Goal: Transaction & Acquisition: Purchase product/service

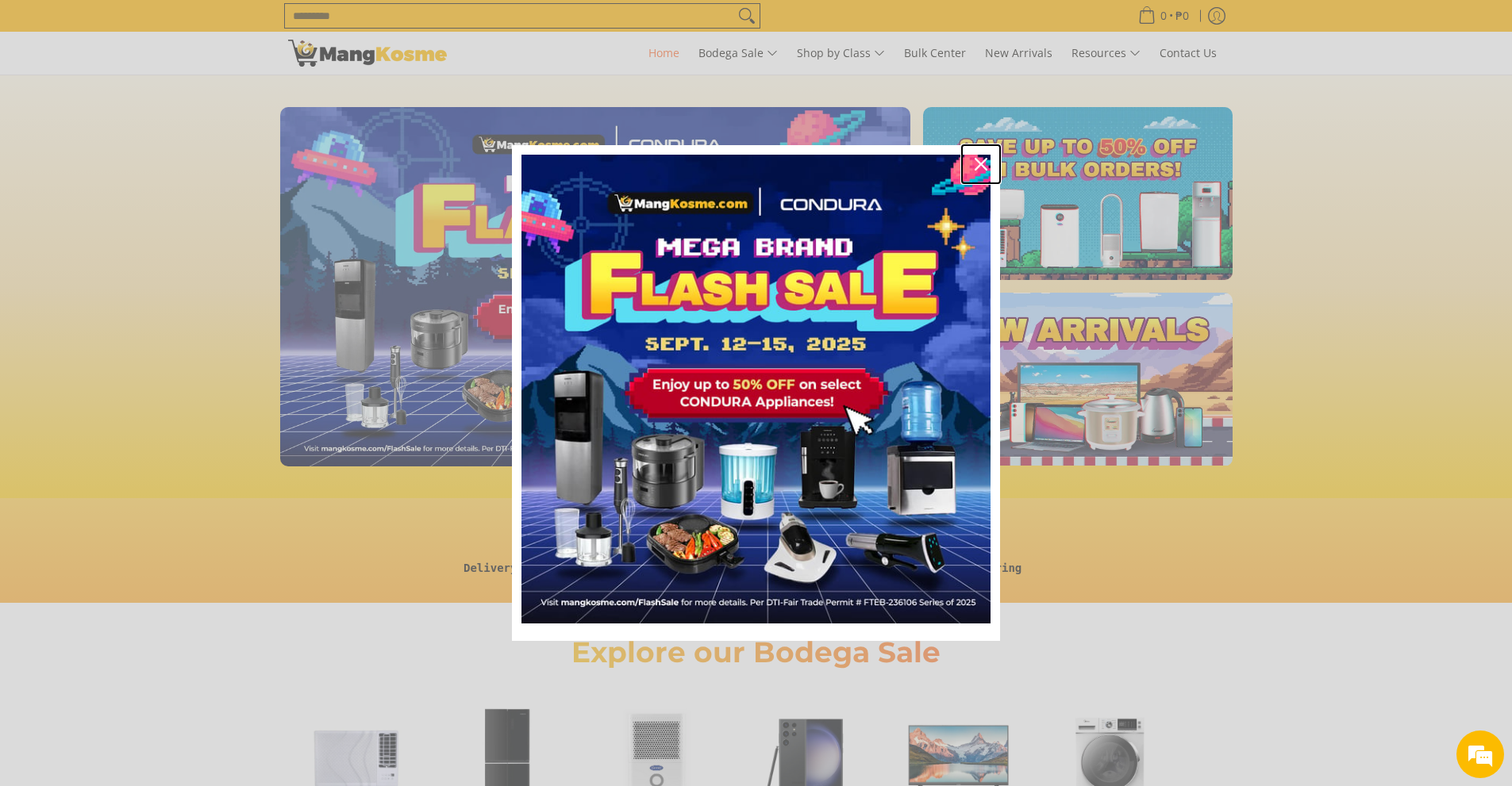
click at [981, 161] on icon "close icon" at bounding box center [980, 163] width 12 height 12
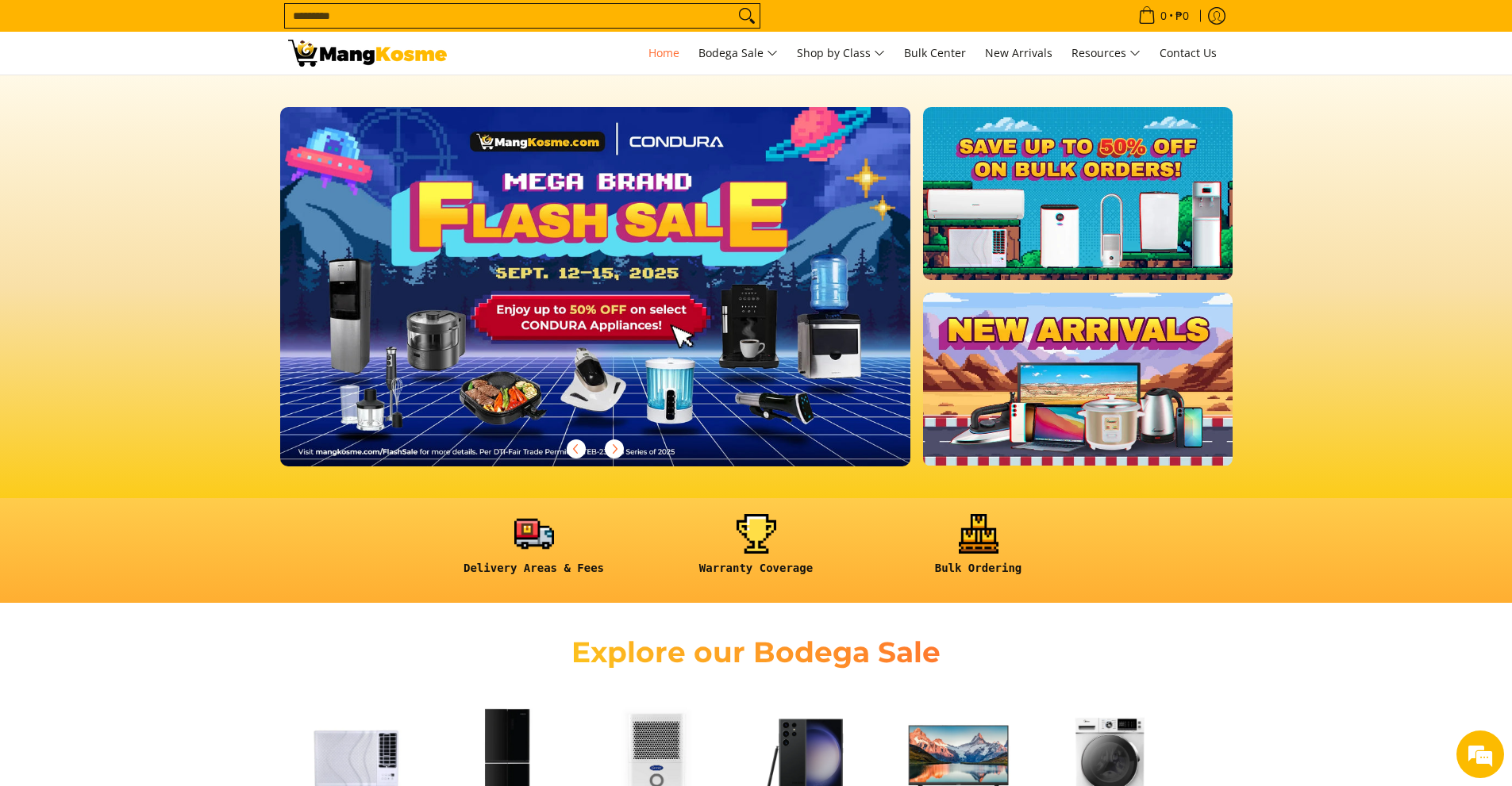
scroll to position [556, 0]
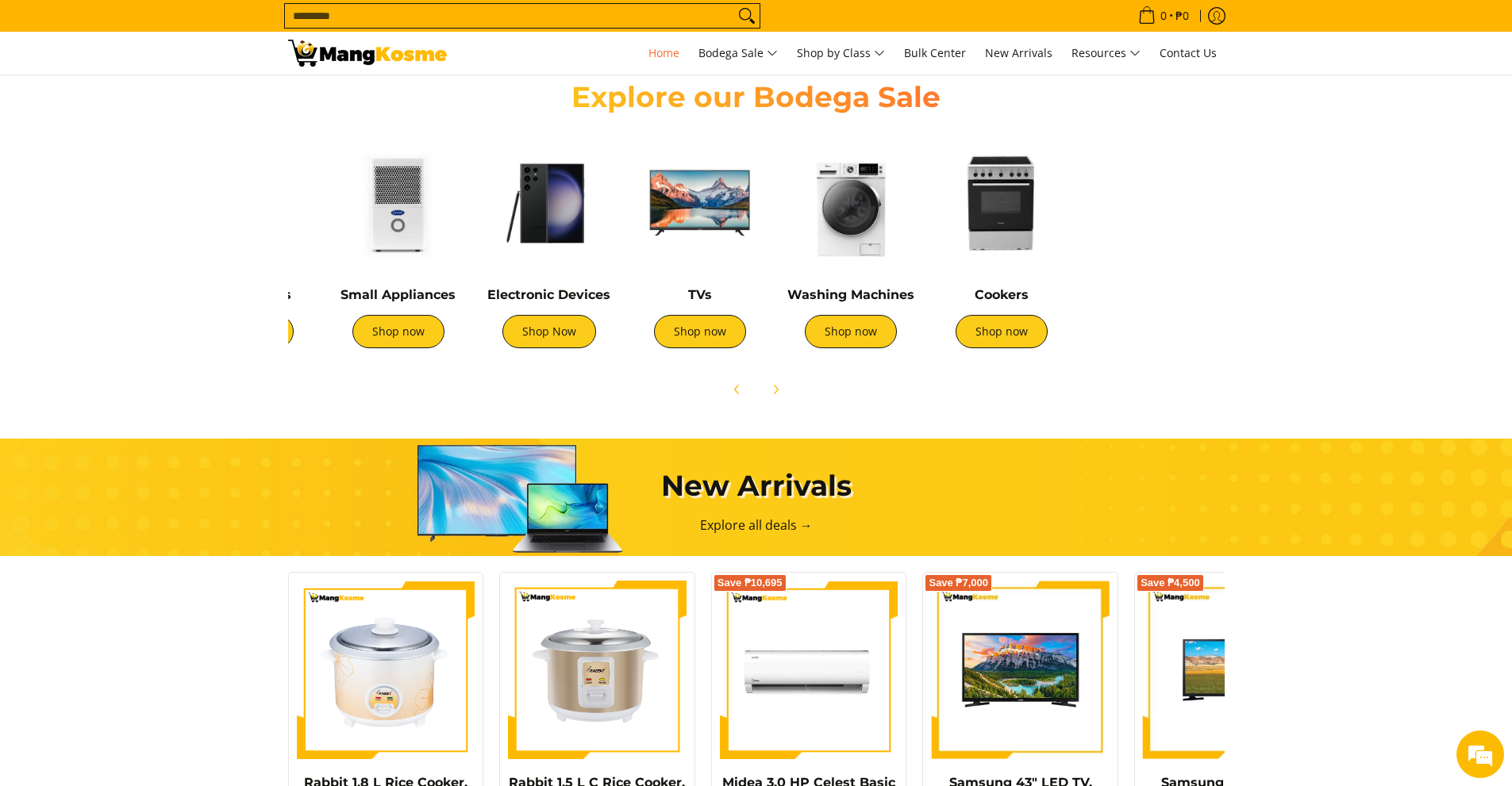
drag, startPoint x: 1131, startPoint y: 277, endPoint x: 713, endPoint y: 258, distance: 418.4
click at [784, 258] on div "Washing Machines Shop now" at bounding box center [851, 250] width 135 height 228
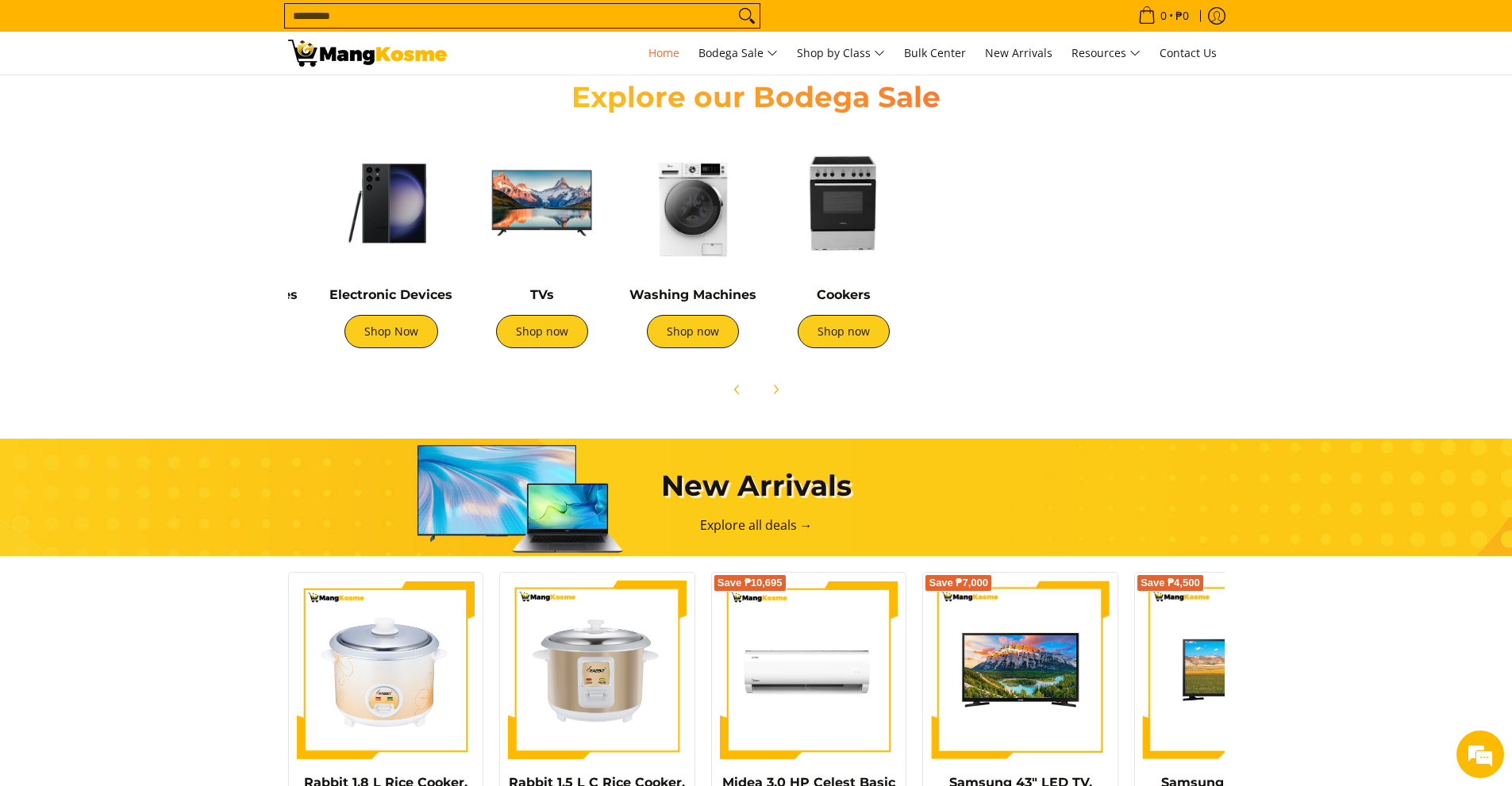
scroll to position [0, 294]
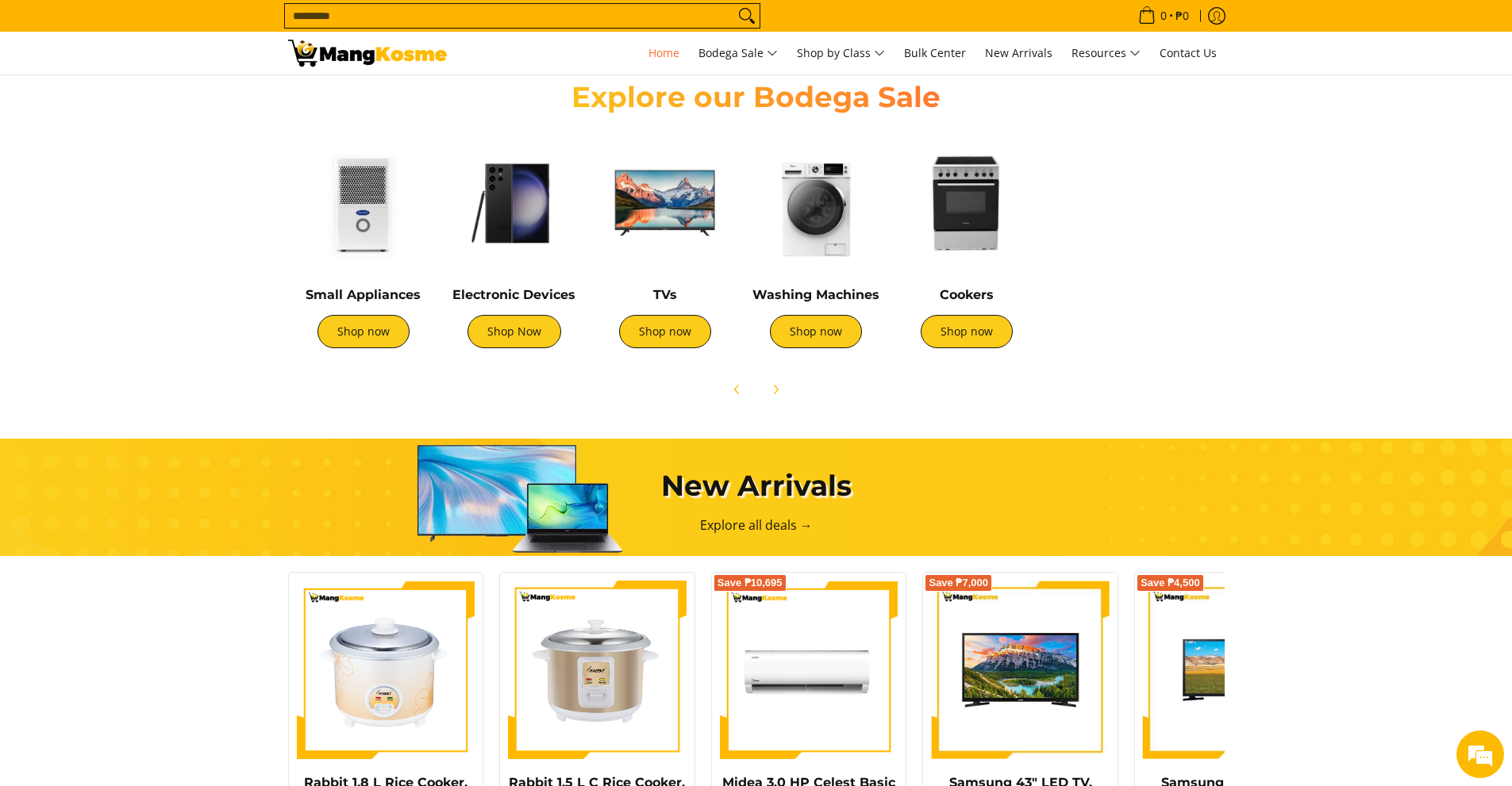
drag, startPoint x: 701, startPoint y: 250, endPoint x: 1174, endPoint y: 246, distance: 473.0
click at [883, 250] on img at bounding box center [816, 203] width 135 height 135
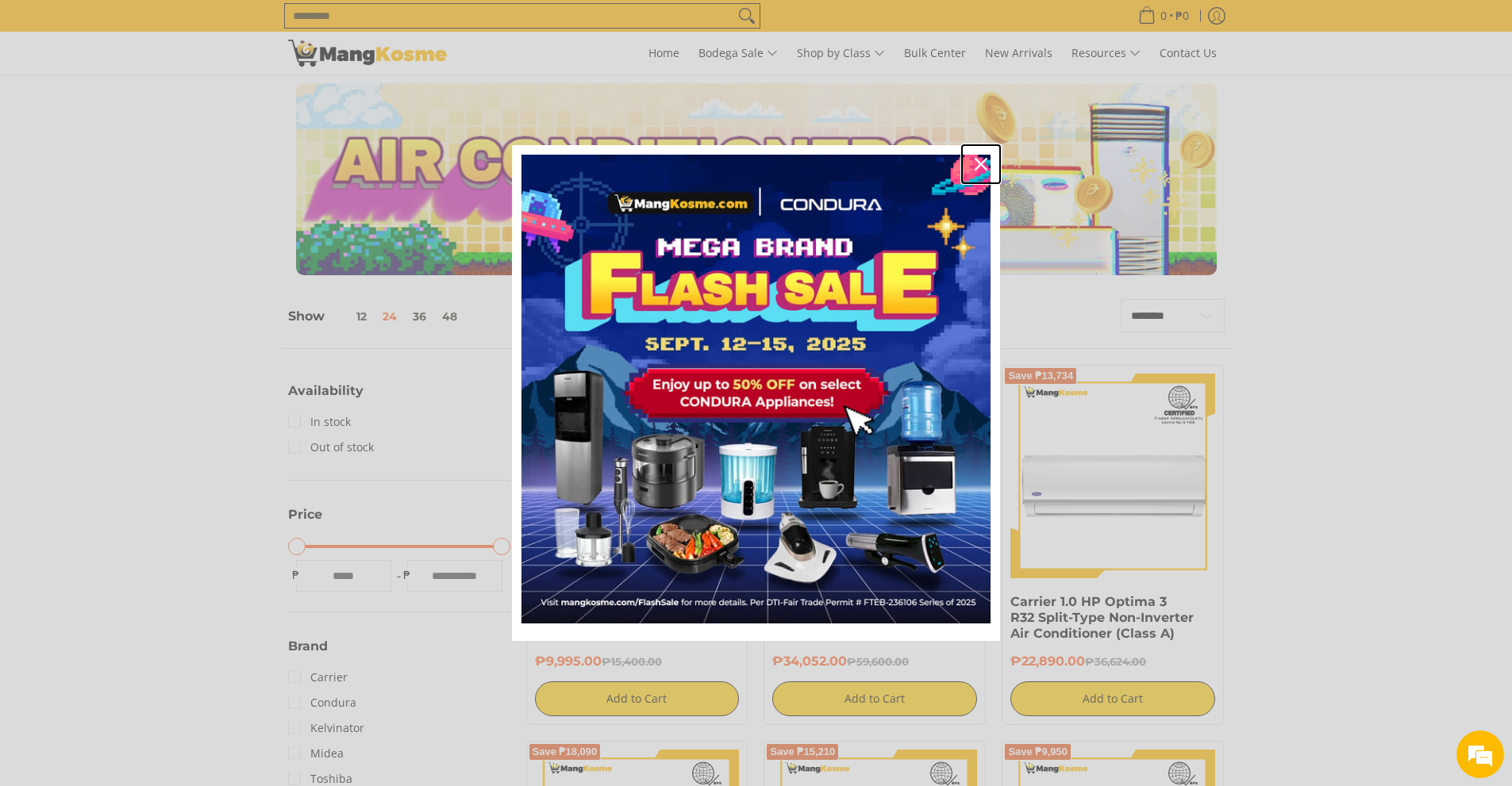
click at [985, 166] on icon "close icon" at bounding box center [980, 163] width 12 height 12
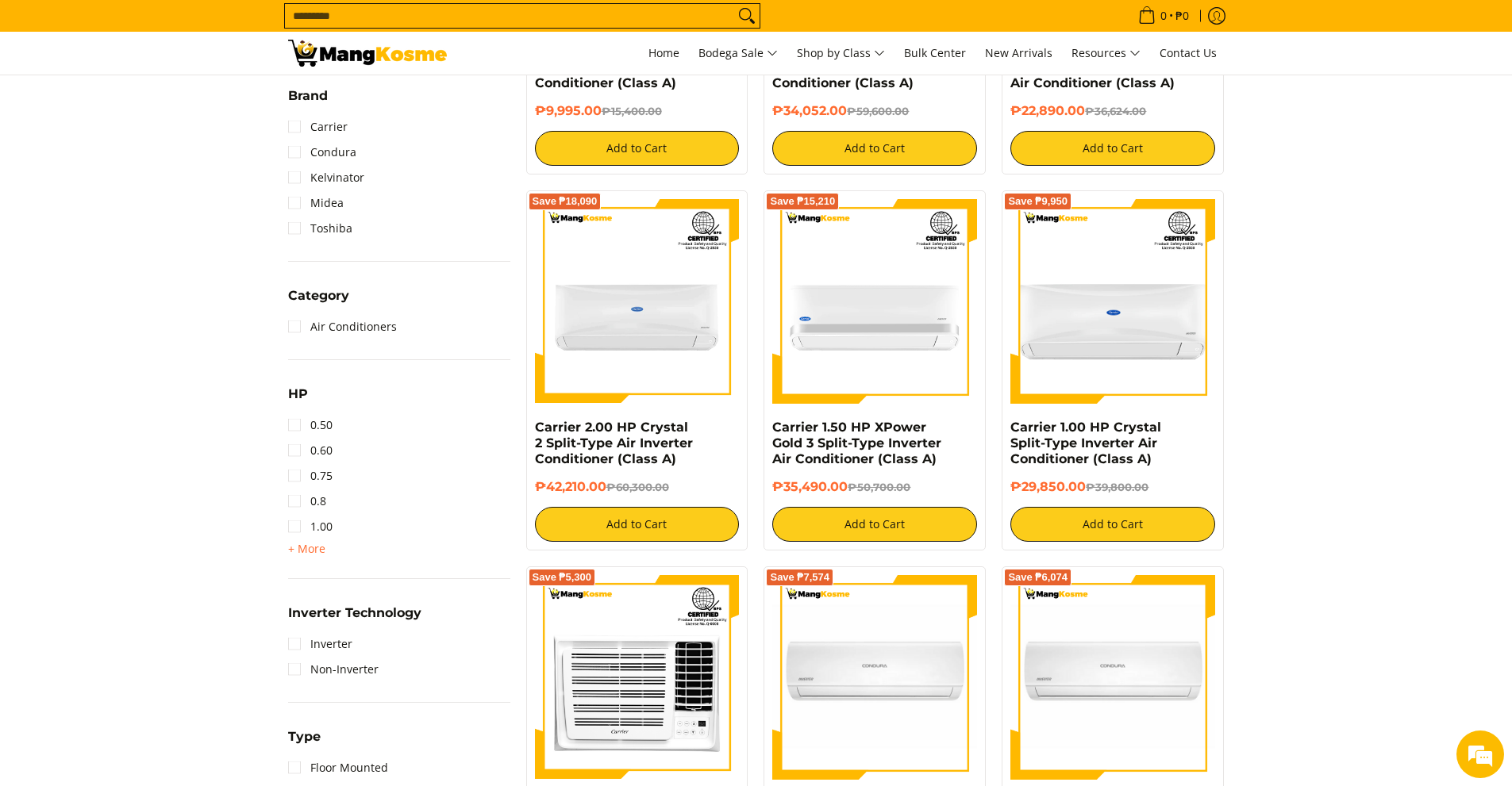
scroll to position [635, 0]
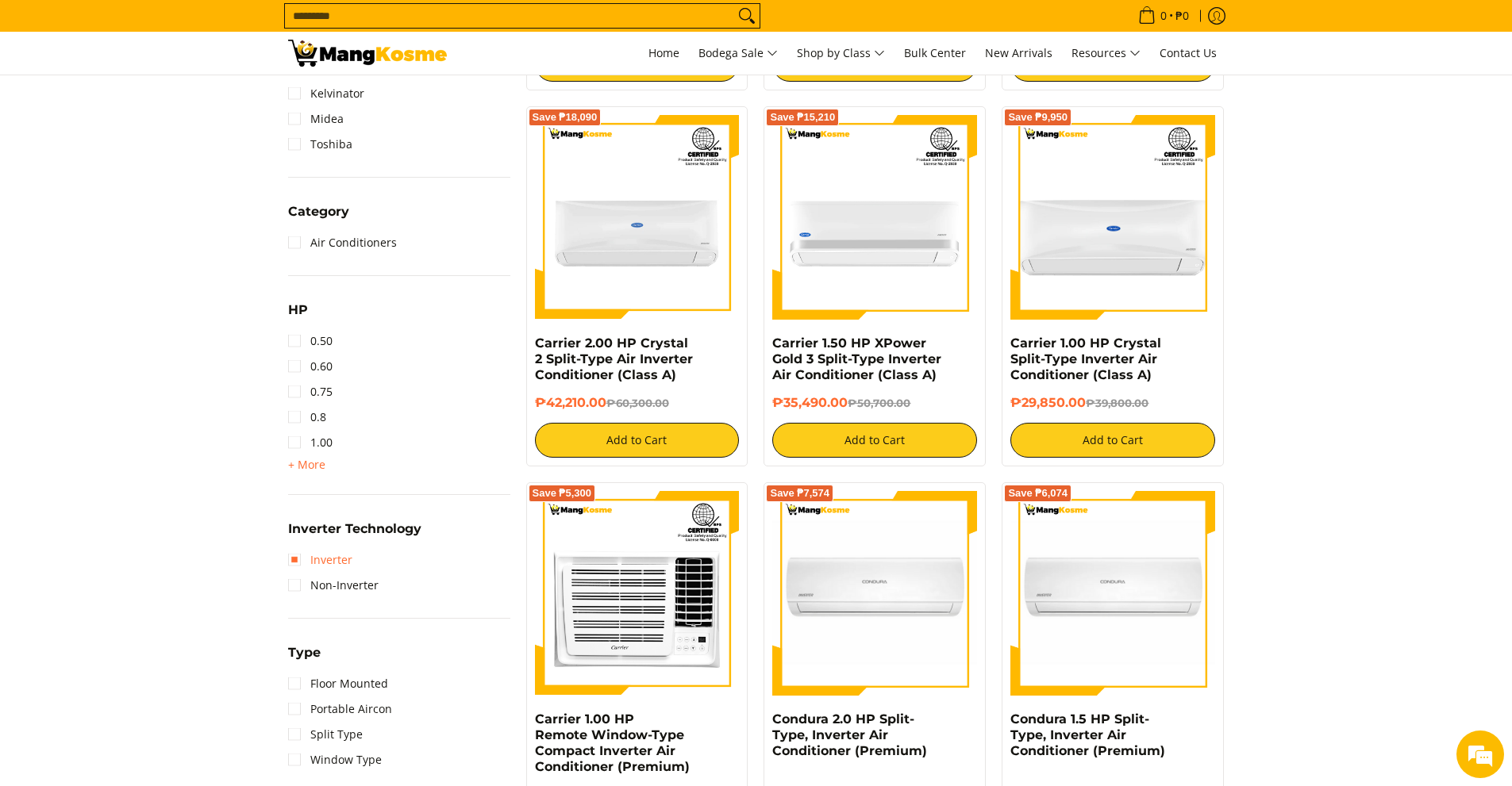
click at [289, 564] on link "Inverter" at bounding box center [320, 560] width 65 height 26
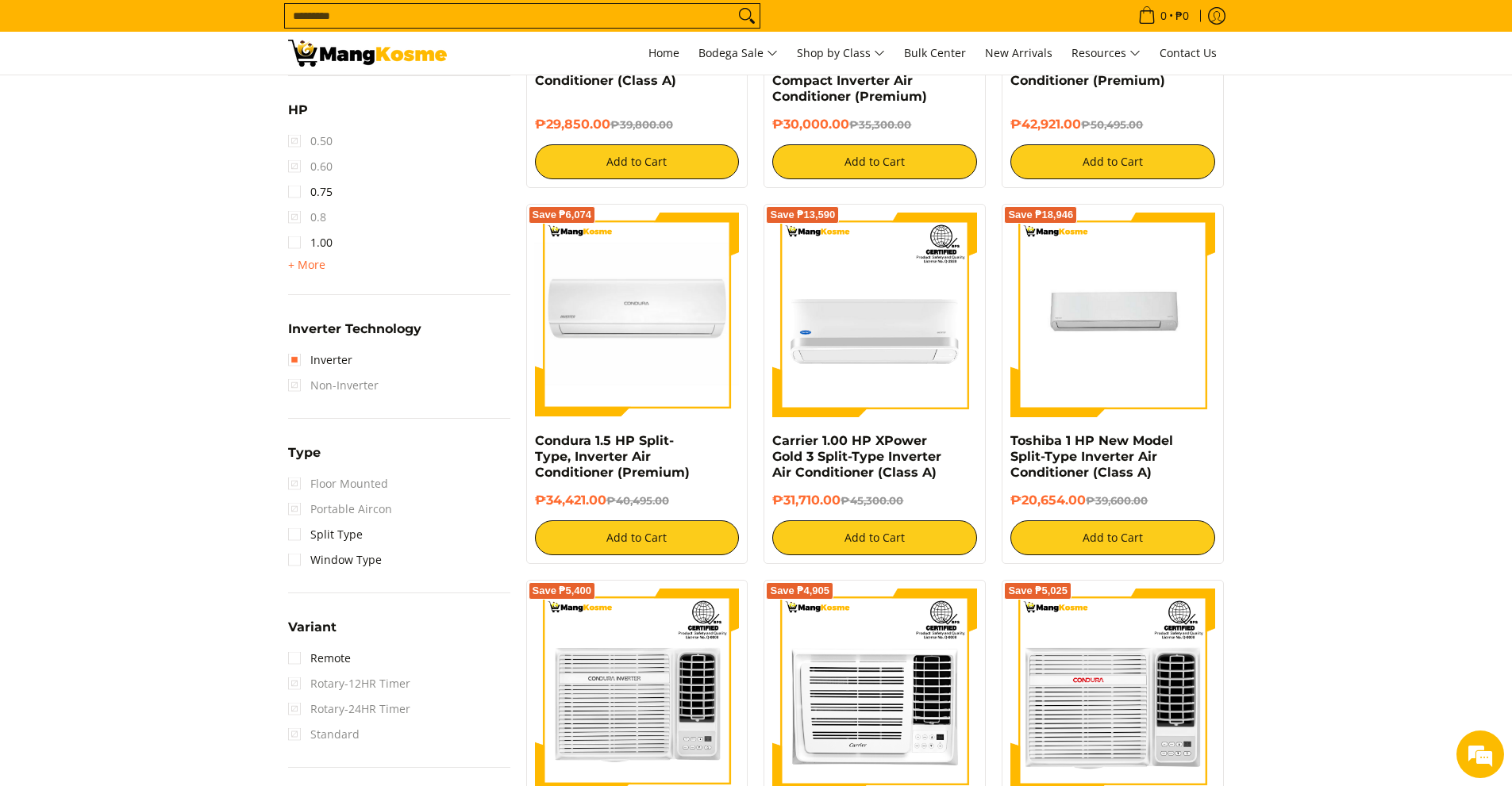
scroll to position [938, 0]
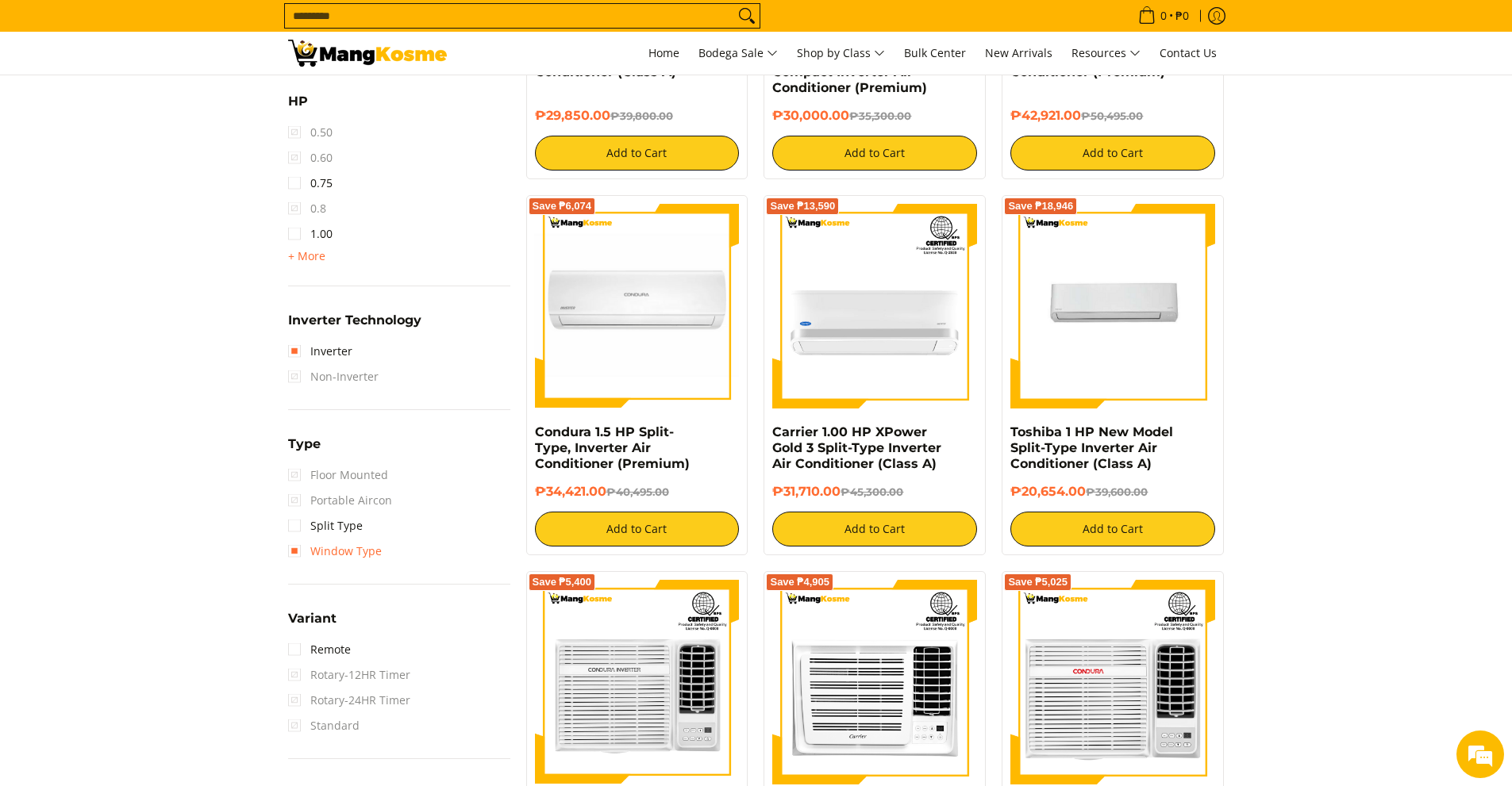
click at [301, 558] on link "Window Type" at bounding box center [334, 551] width 94 height 26
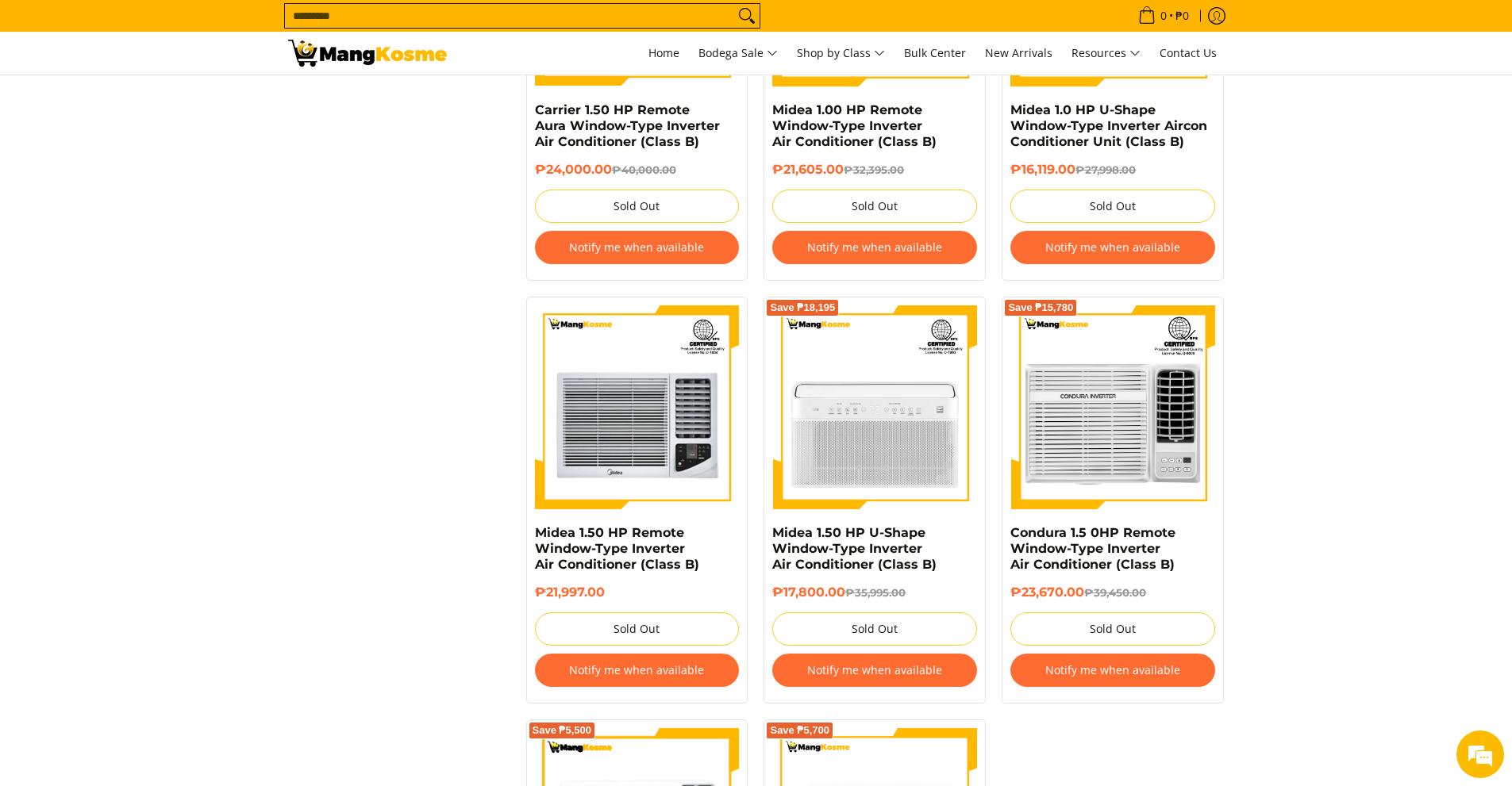
scroll to position [2049, 0]
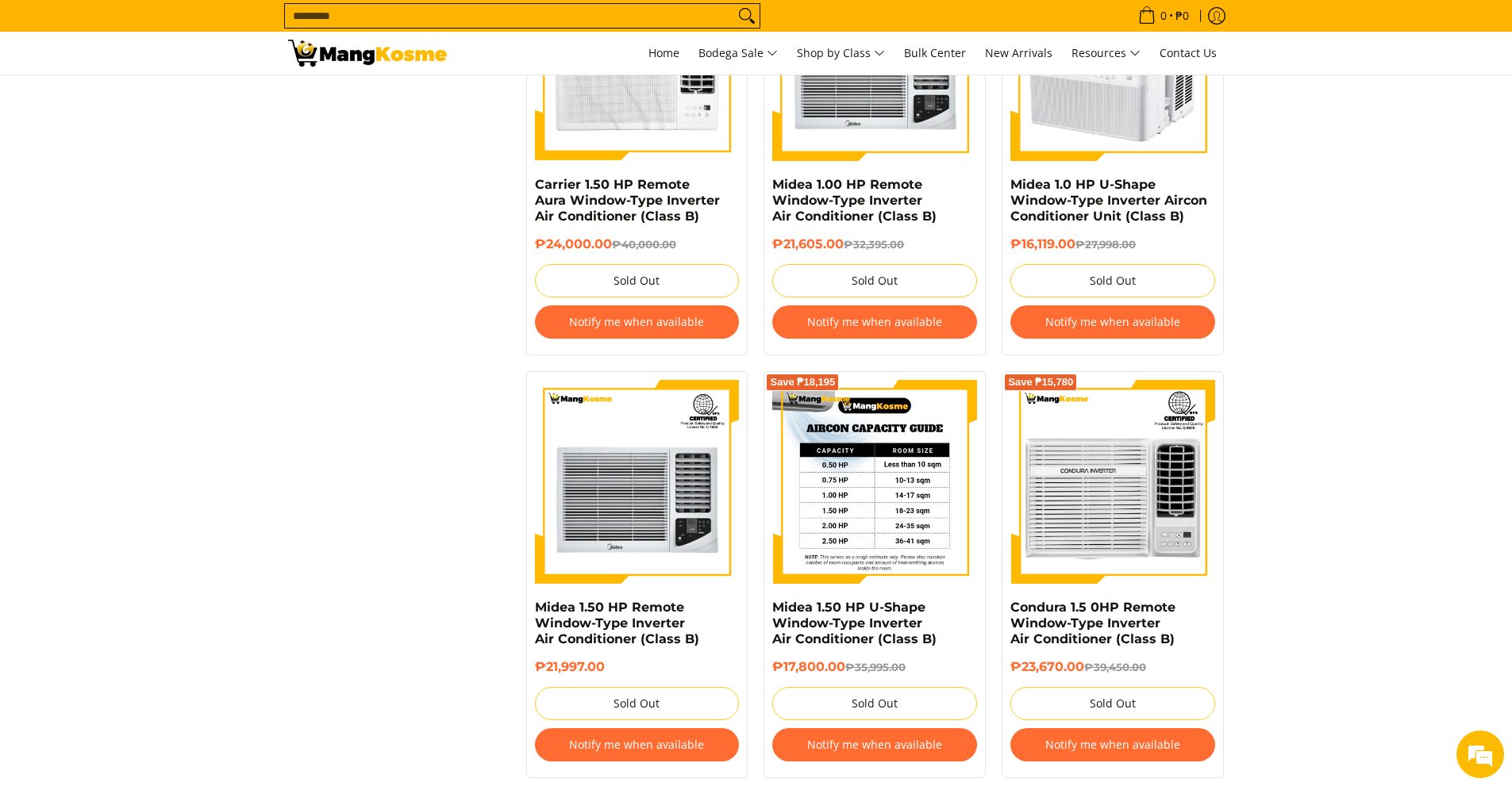
click at [882, 454] on img at bounding box center [874, 482] width 205 height 205
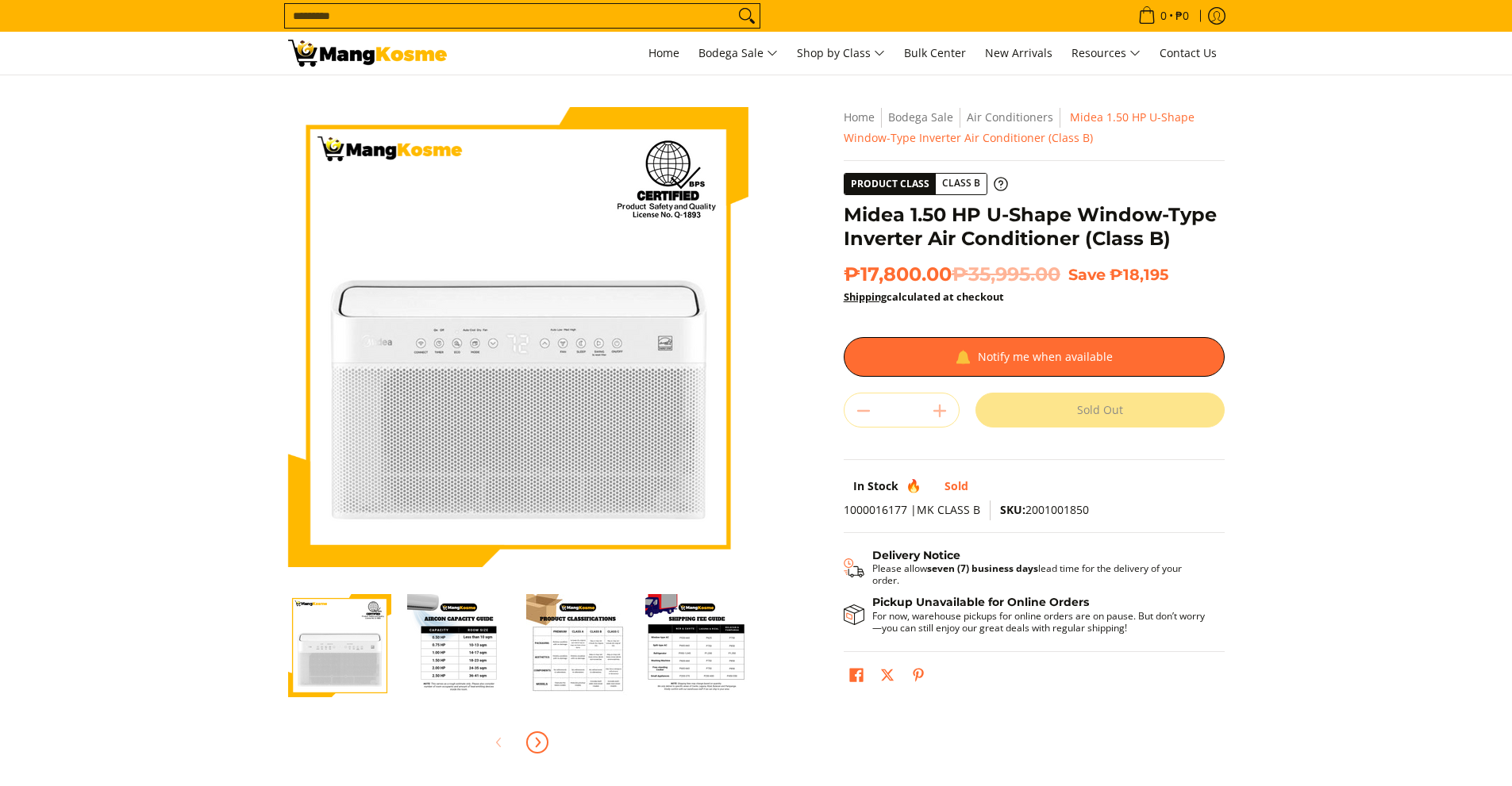
click at [533, 736] on icon "Next" at bounding box center [537, 742] width 12 height 12
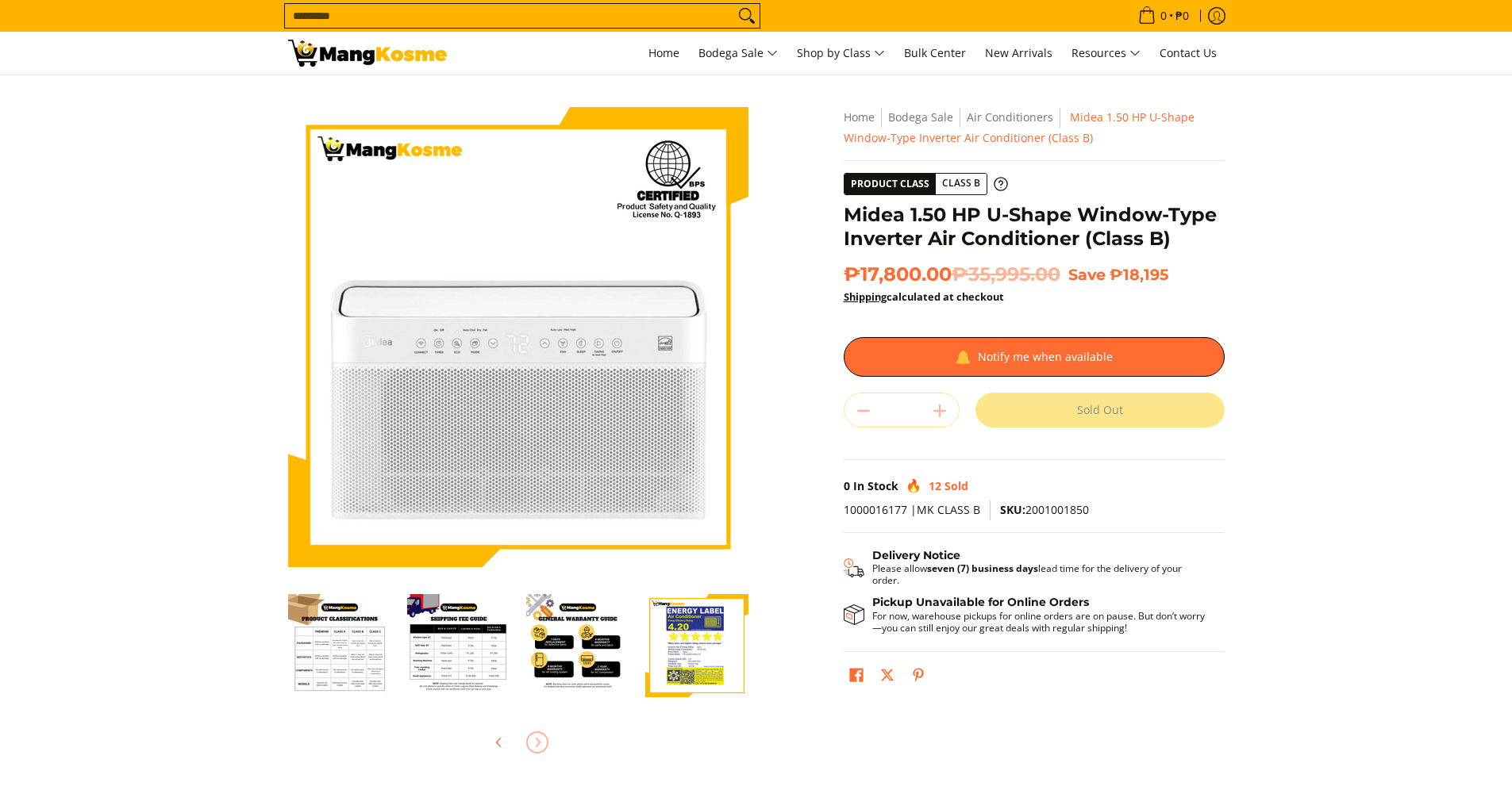
click at [533, 735] on div at bounding box center [518, 743] width 460 height 35
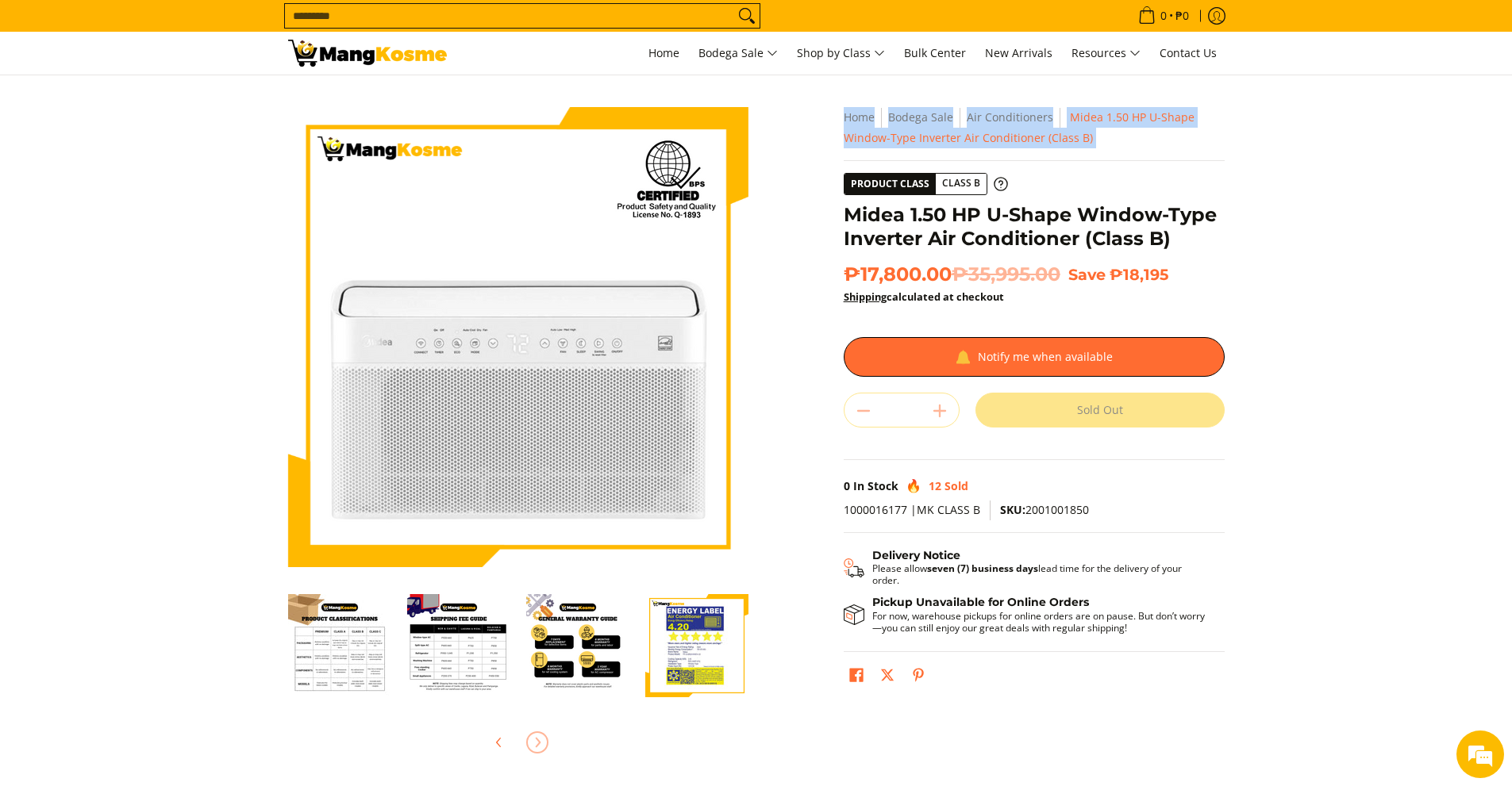
click at [533, 735] on div at bounding box center [518, 743] width 460 height 35
click at [508, 743] on span "Previous" at bounding box center [499, 742] width 19 height 19
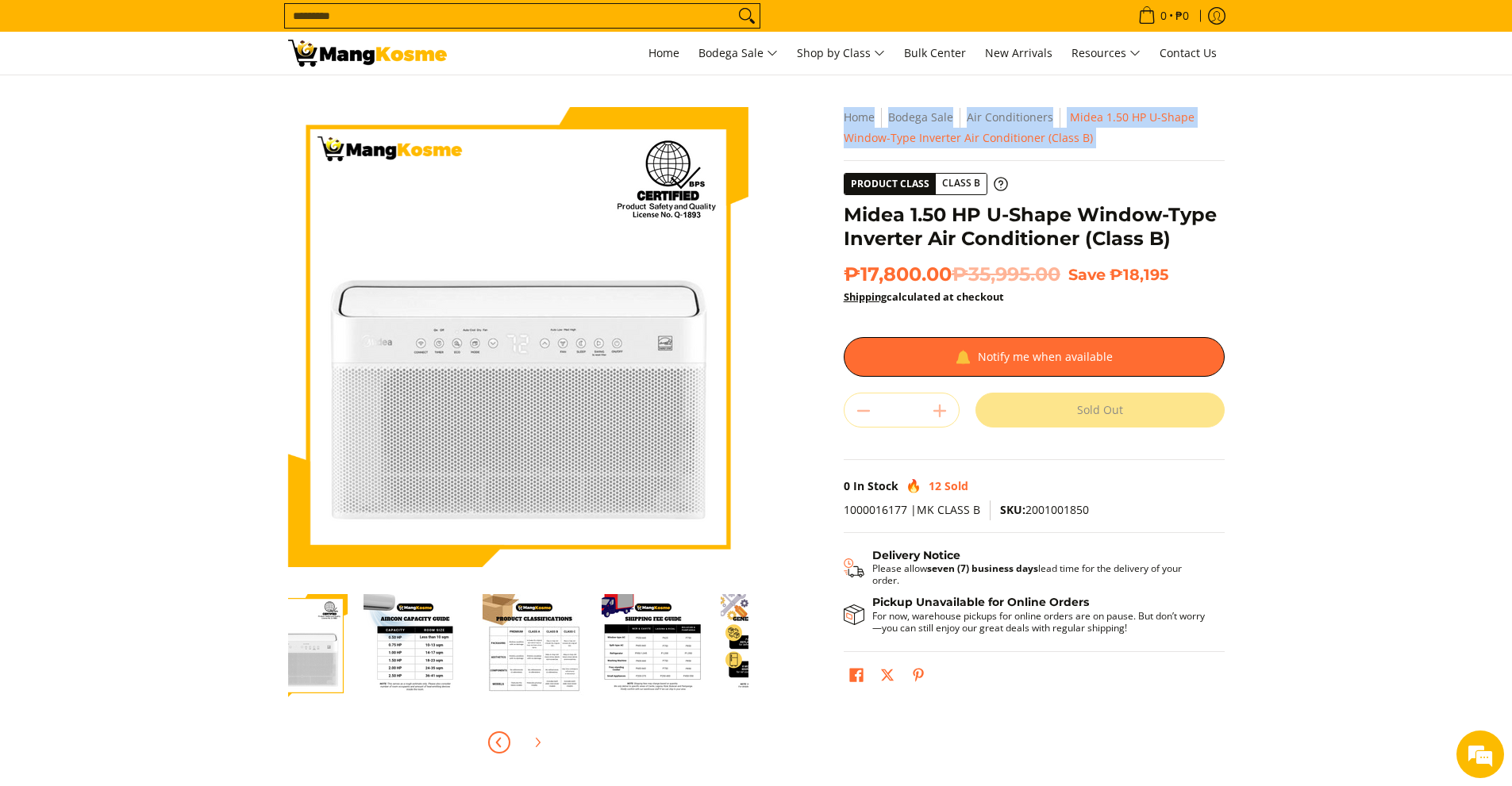
scroll to position [0, 0]
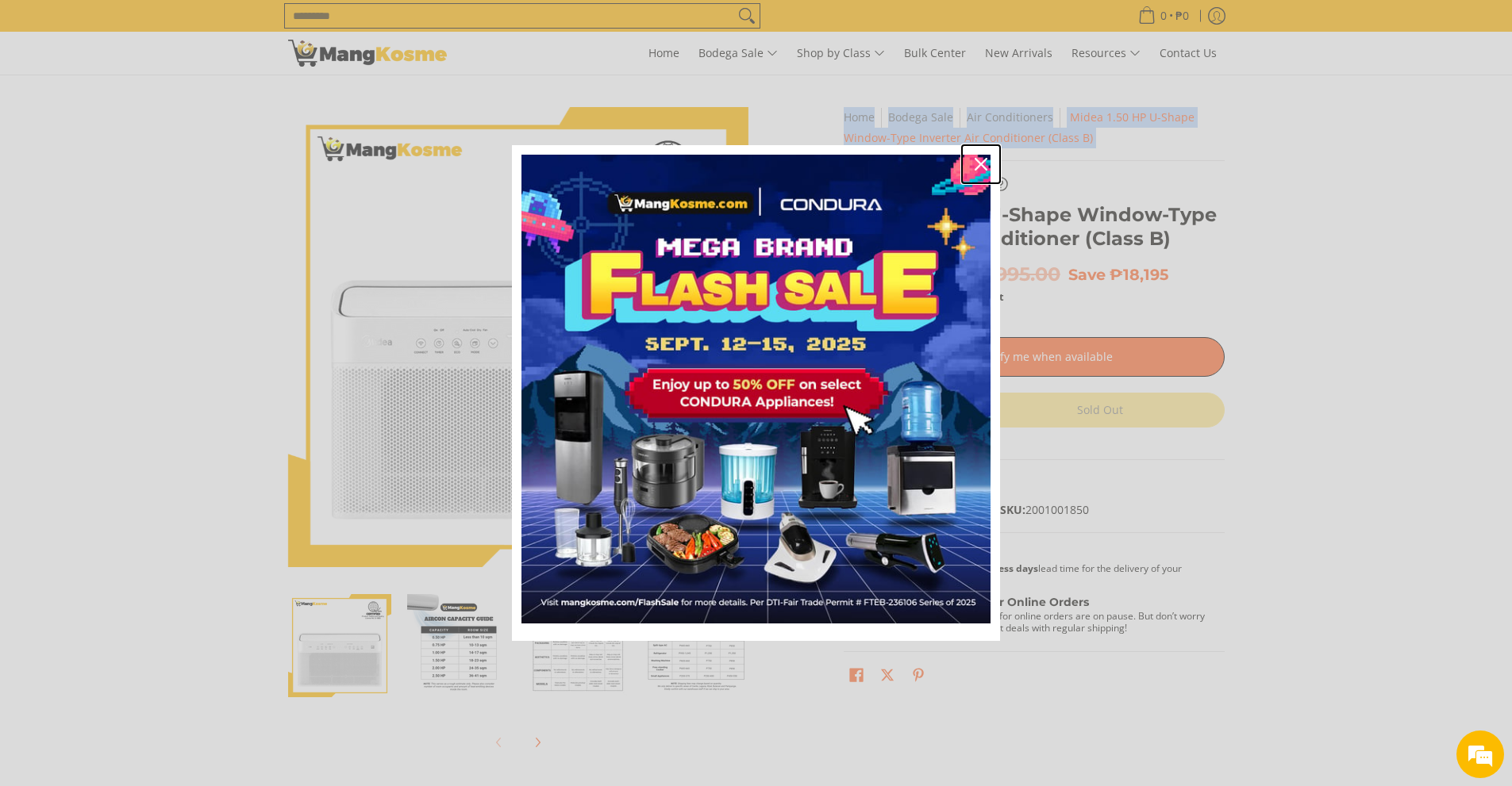
click at [981, 158] on div "Close" at bounding box center [981, 164] width 26 height 26
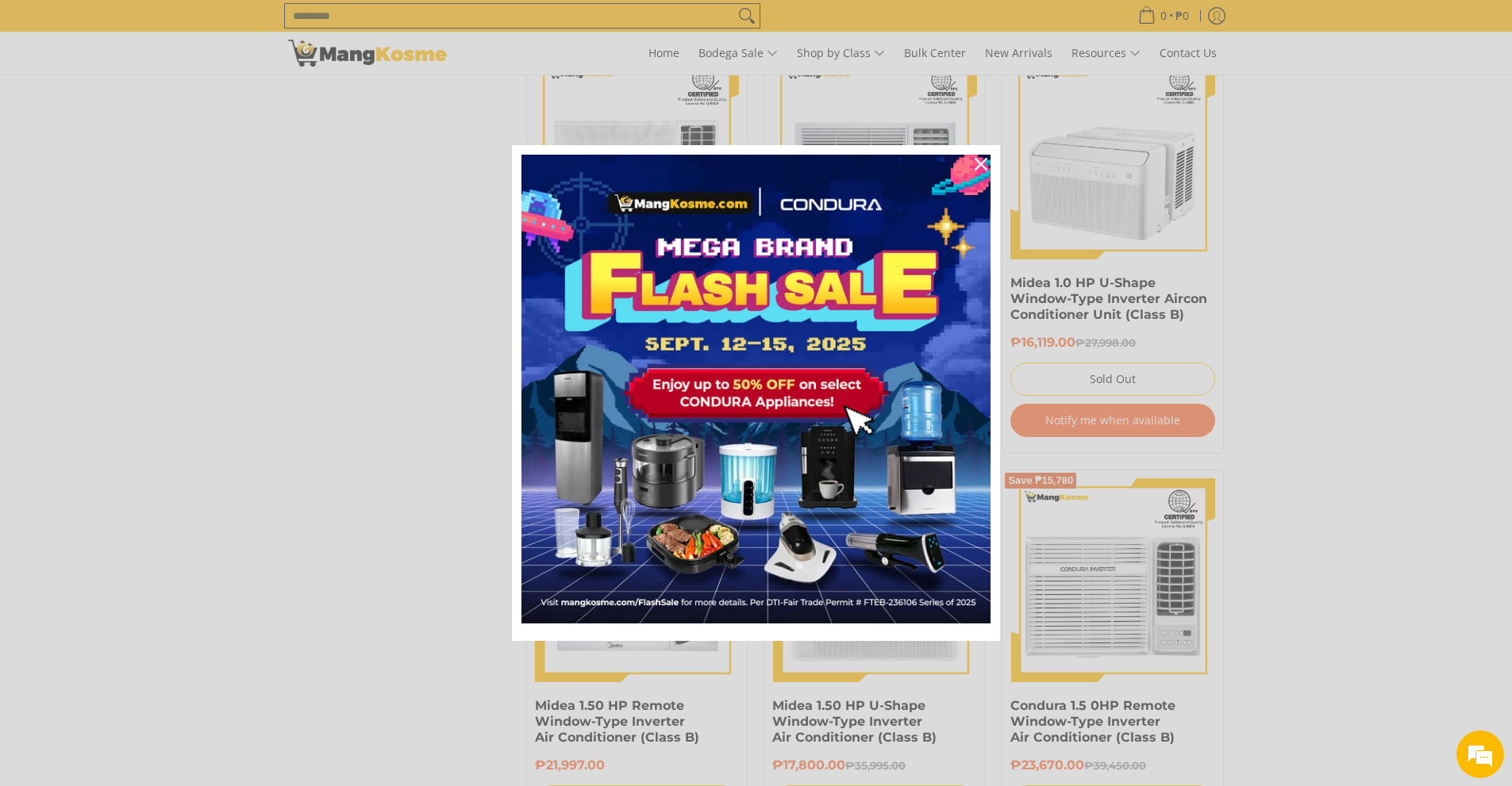
scroll to position [1909, 0]
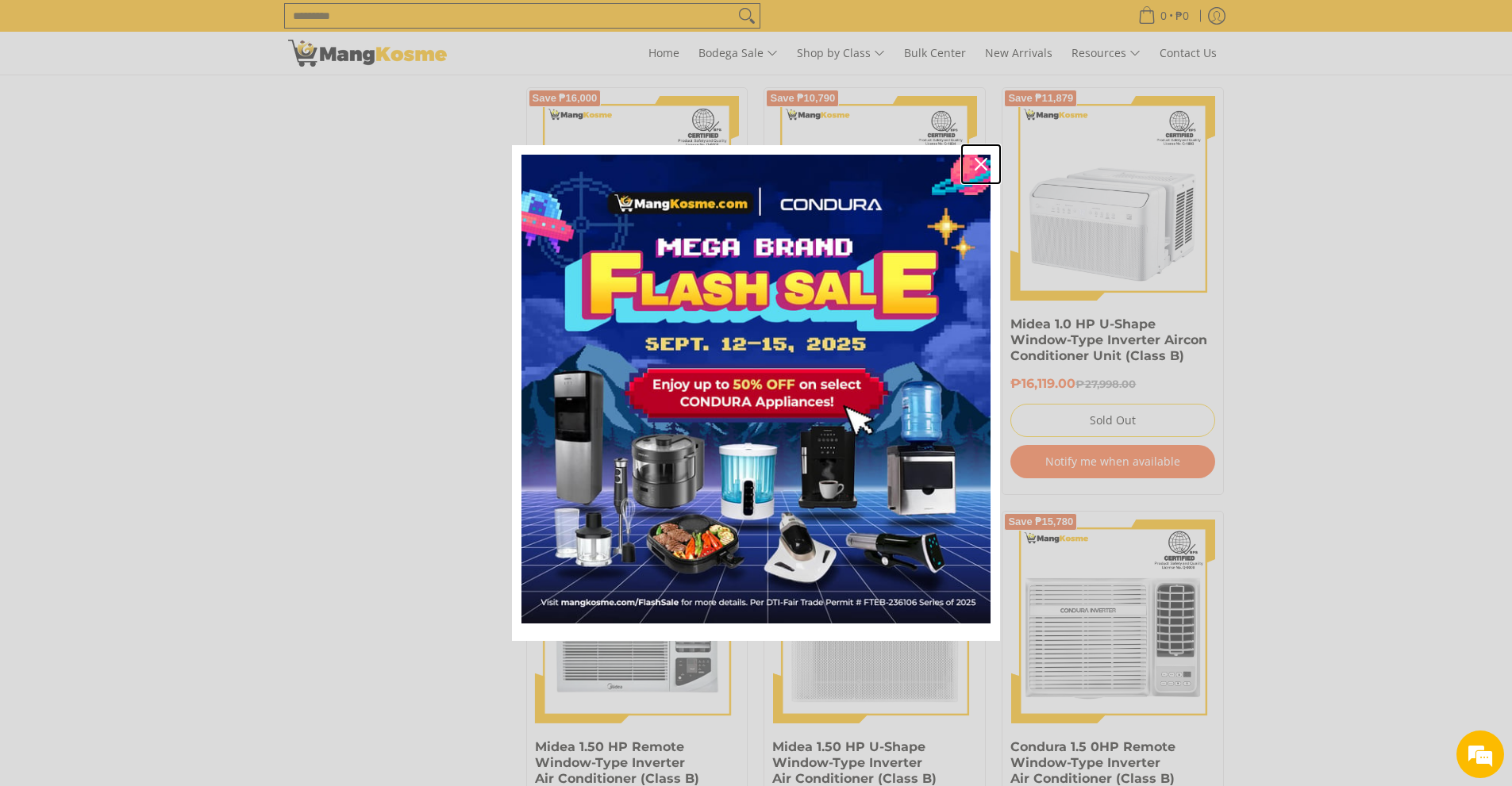
click at [980, 158] on icon "close icon" at bounding box center [980, 163] width 12 height 12
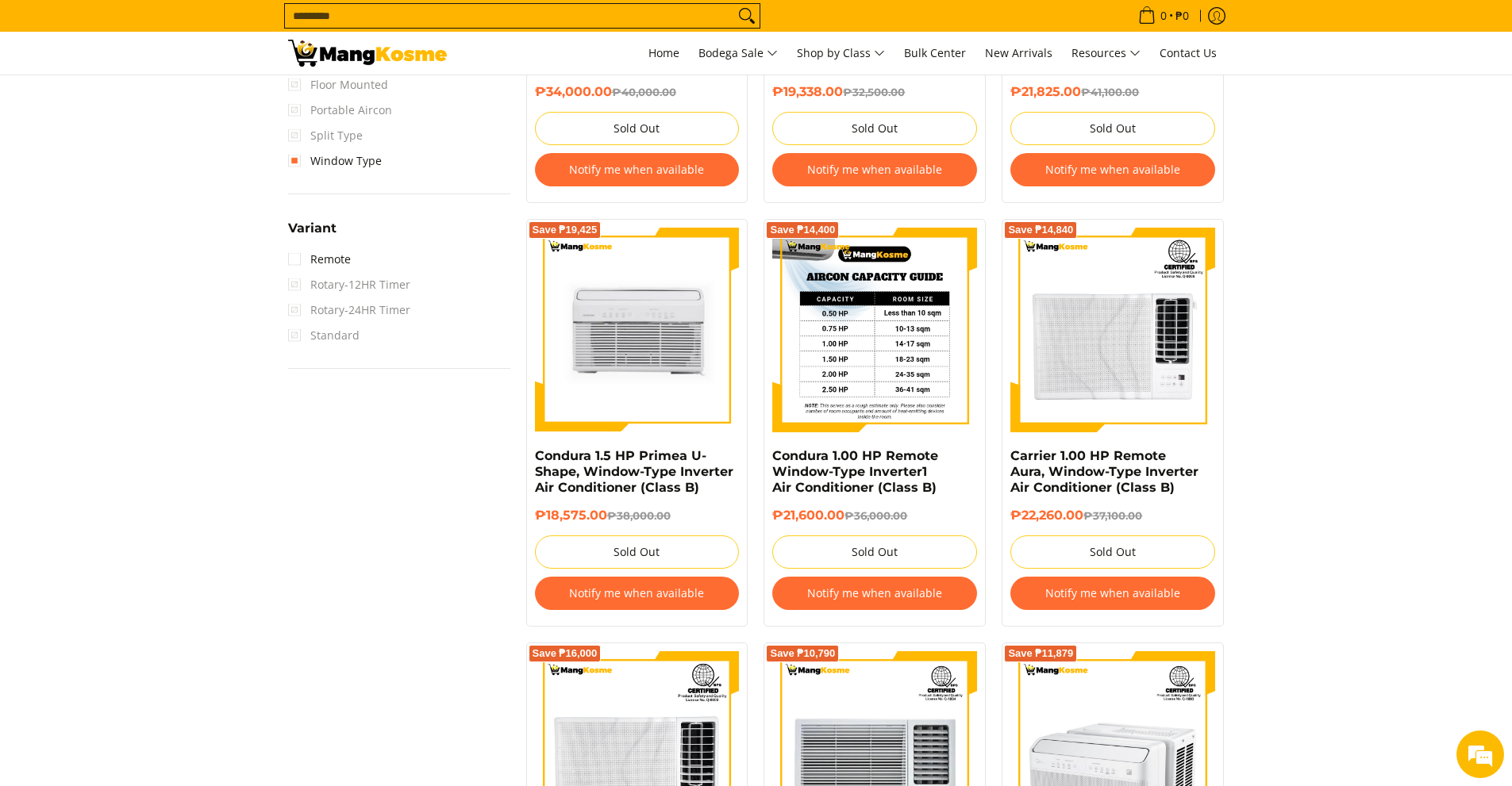
scroll to position [0, 0]
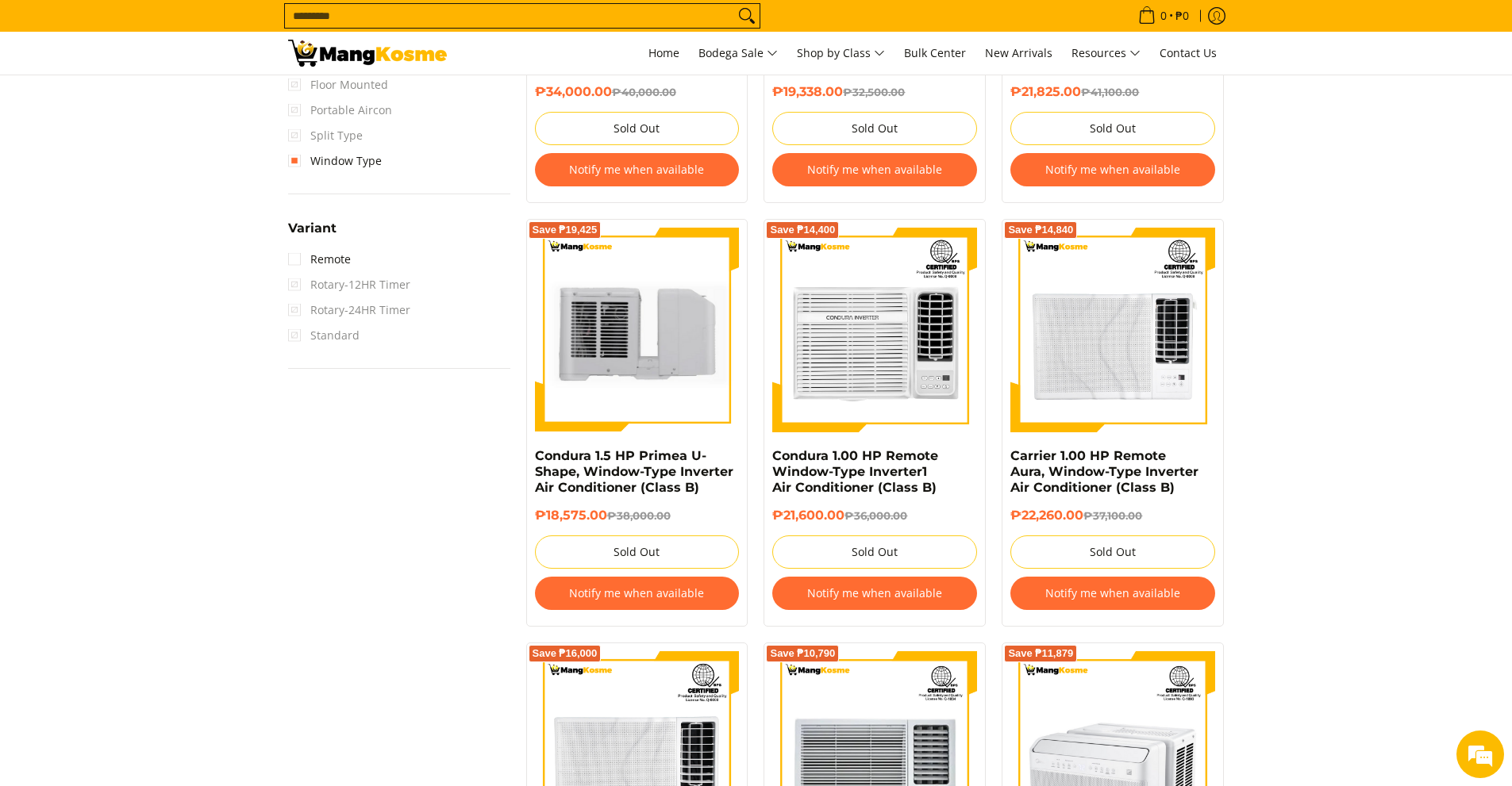
click at [620, 371] on img at bounding box center [637, 330] width 205 height 205
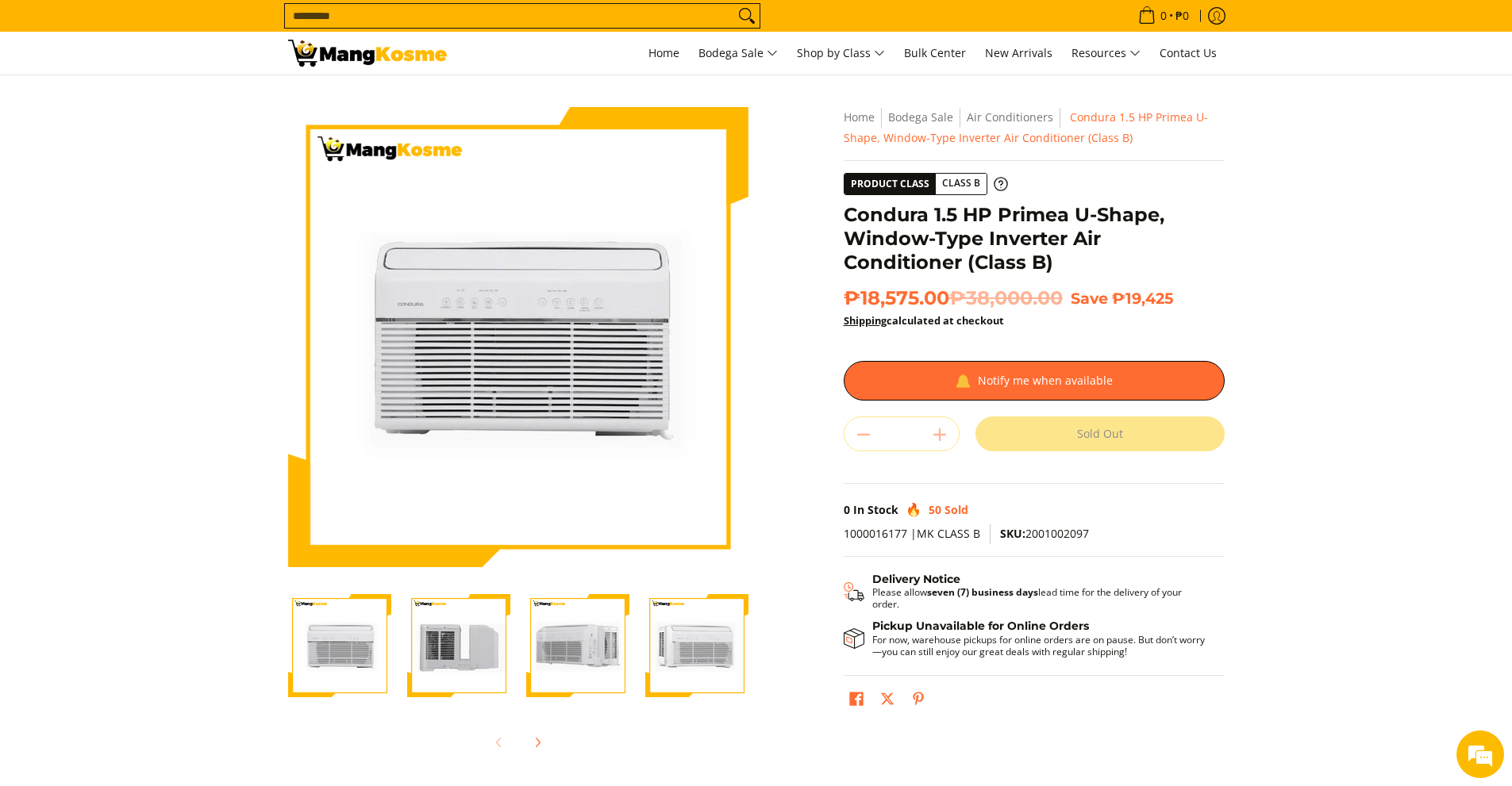
click at [585, 634] on img "Condura 1.5 HP Primea U-Shape, Window-Type Inverter Air Conditioner (Class B)-3" at bounding box center [578, 646] width 103 height 103
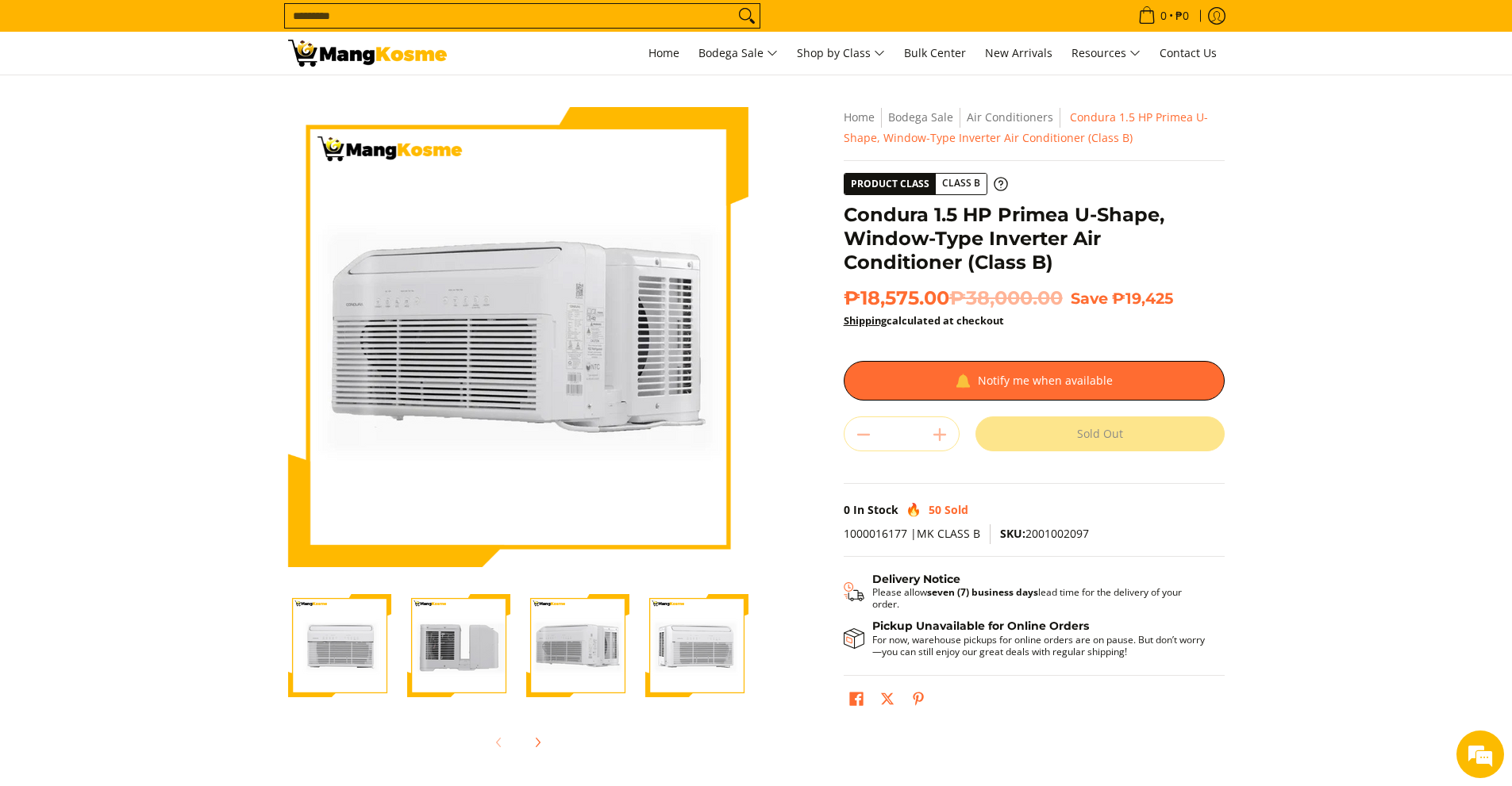
click at [664, 638] on img "Condura 1.5 HP Primea U-Shape, Window-Type Inverter Air Conditioner (Class B)-4" at bounding box center [697, 646] width 103 height 103
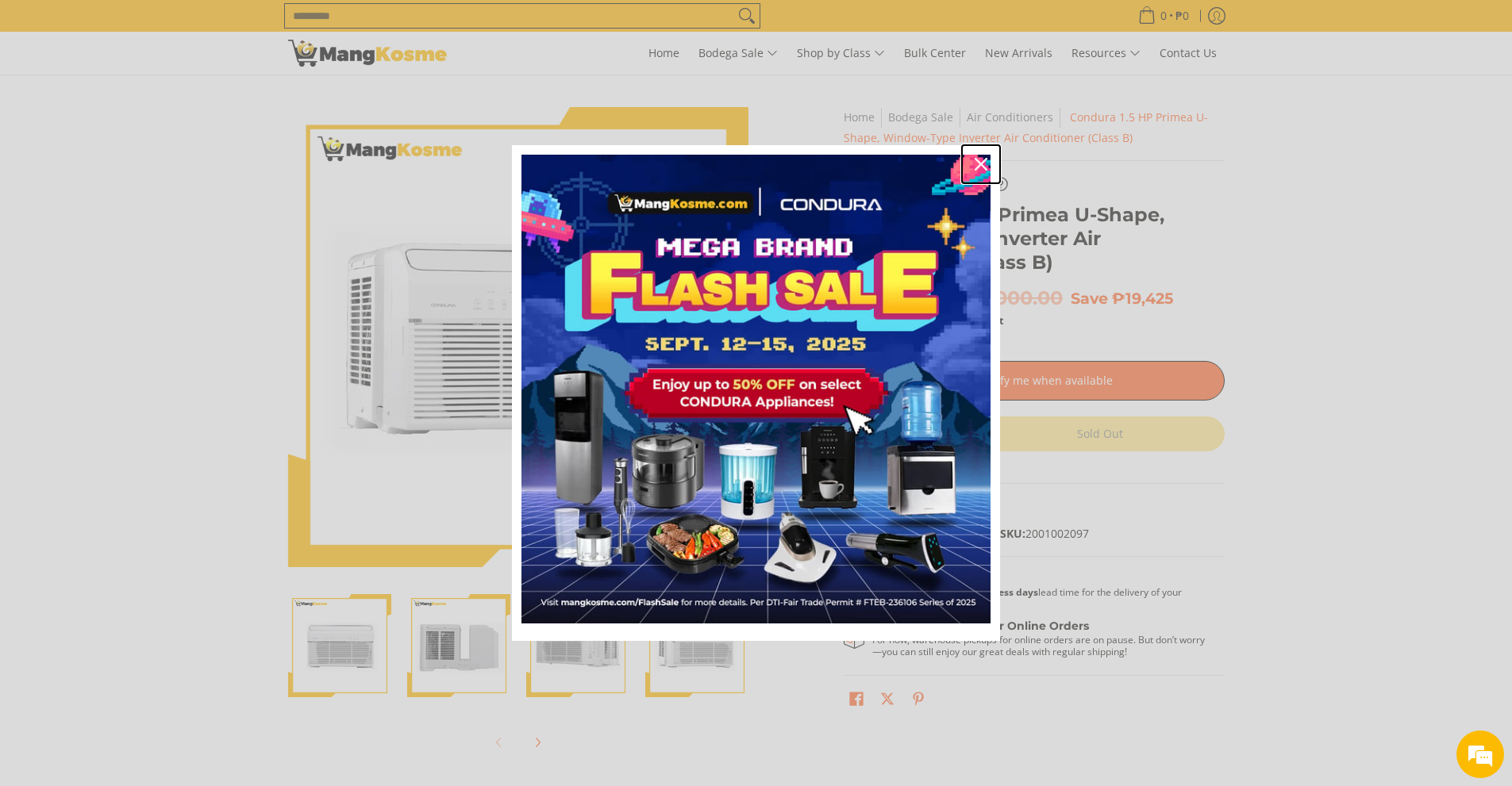
click at [983, 164] on icon "close icon" at bounding box center [980, 163] width 12 height 12
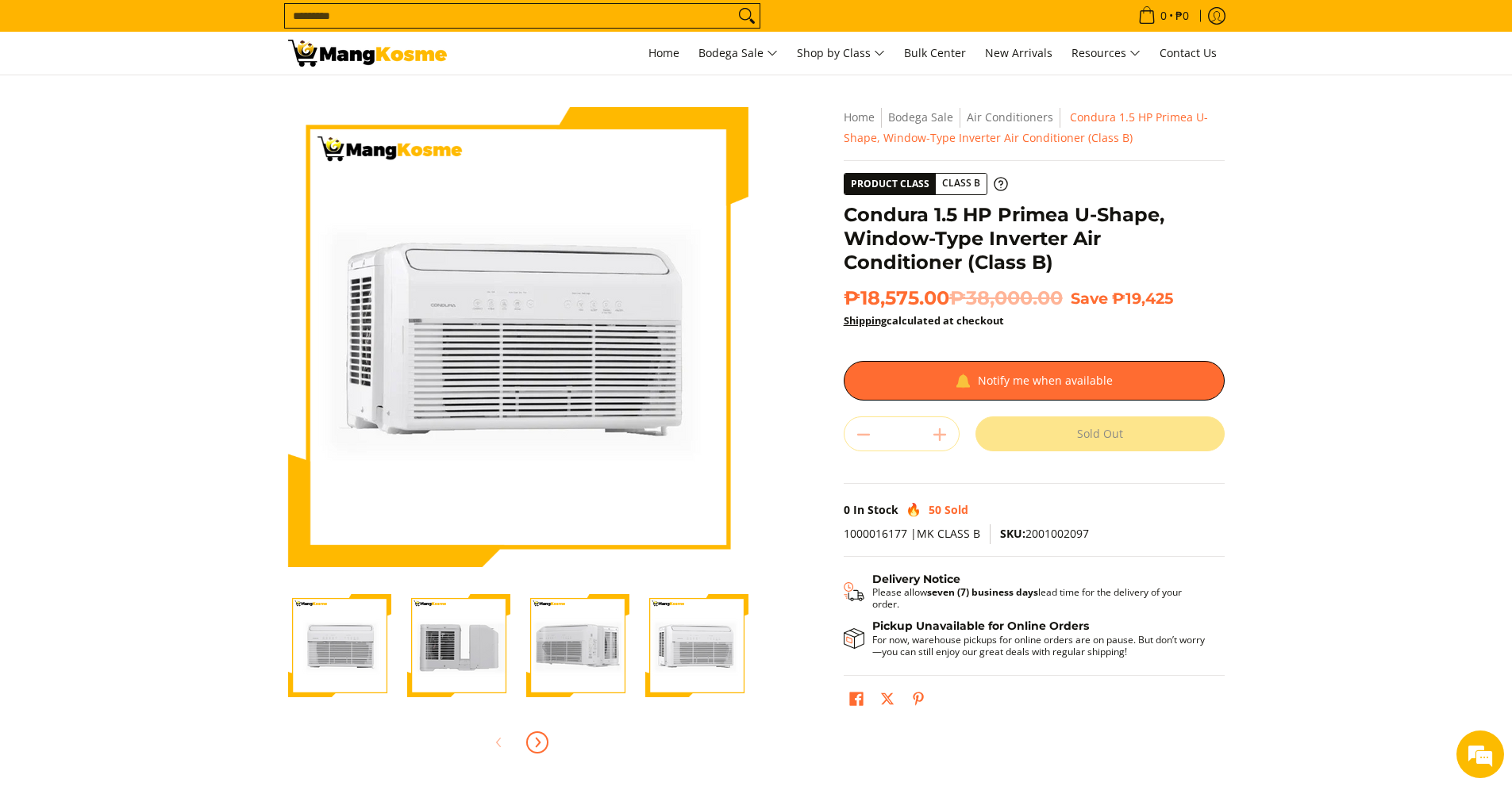
click at [538, 745] on icon "Next" at bounding box center [537, 742] width 4 height 9
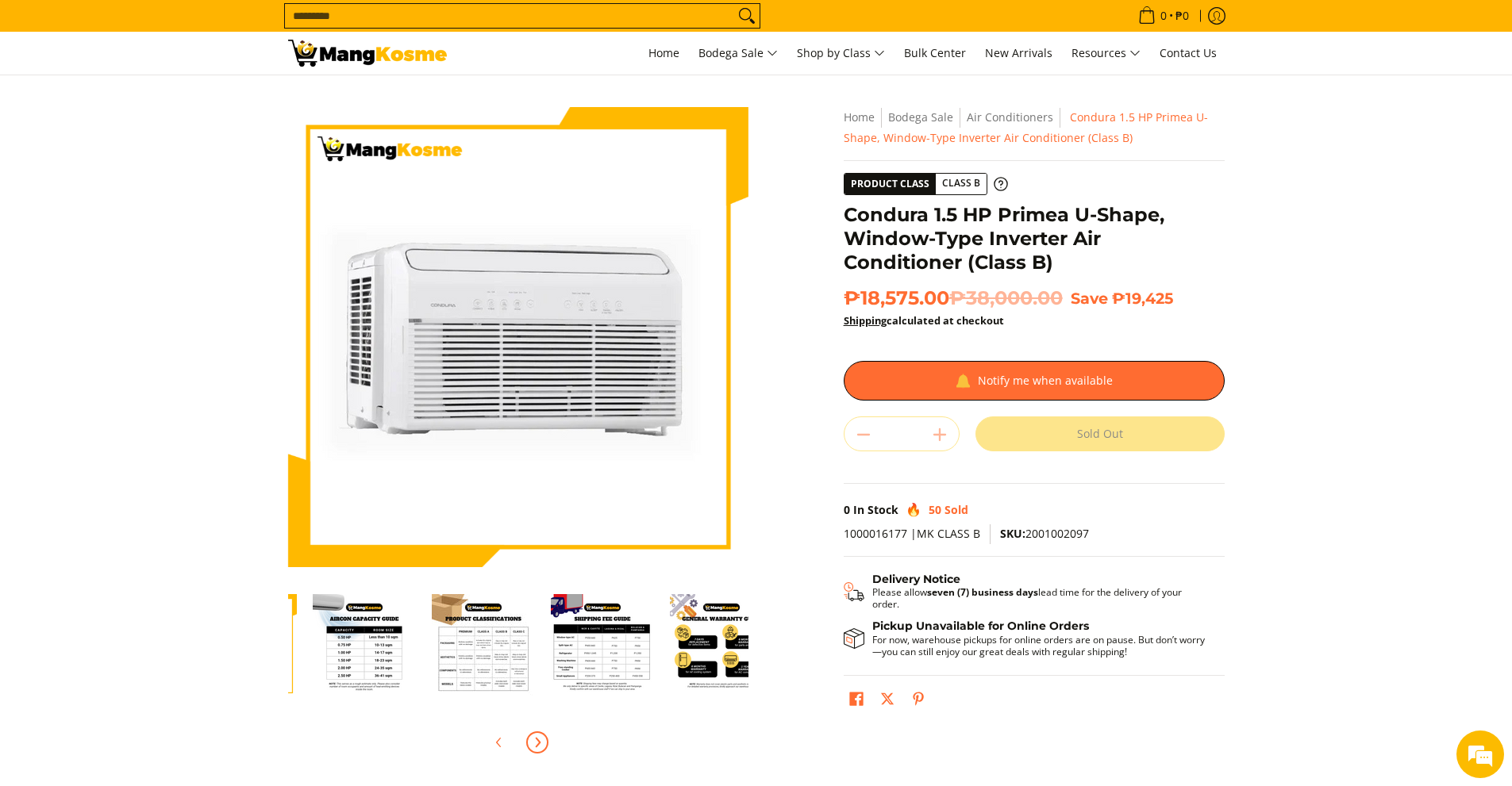
scroll to position [0, 476]
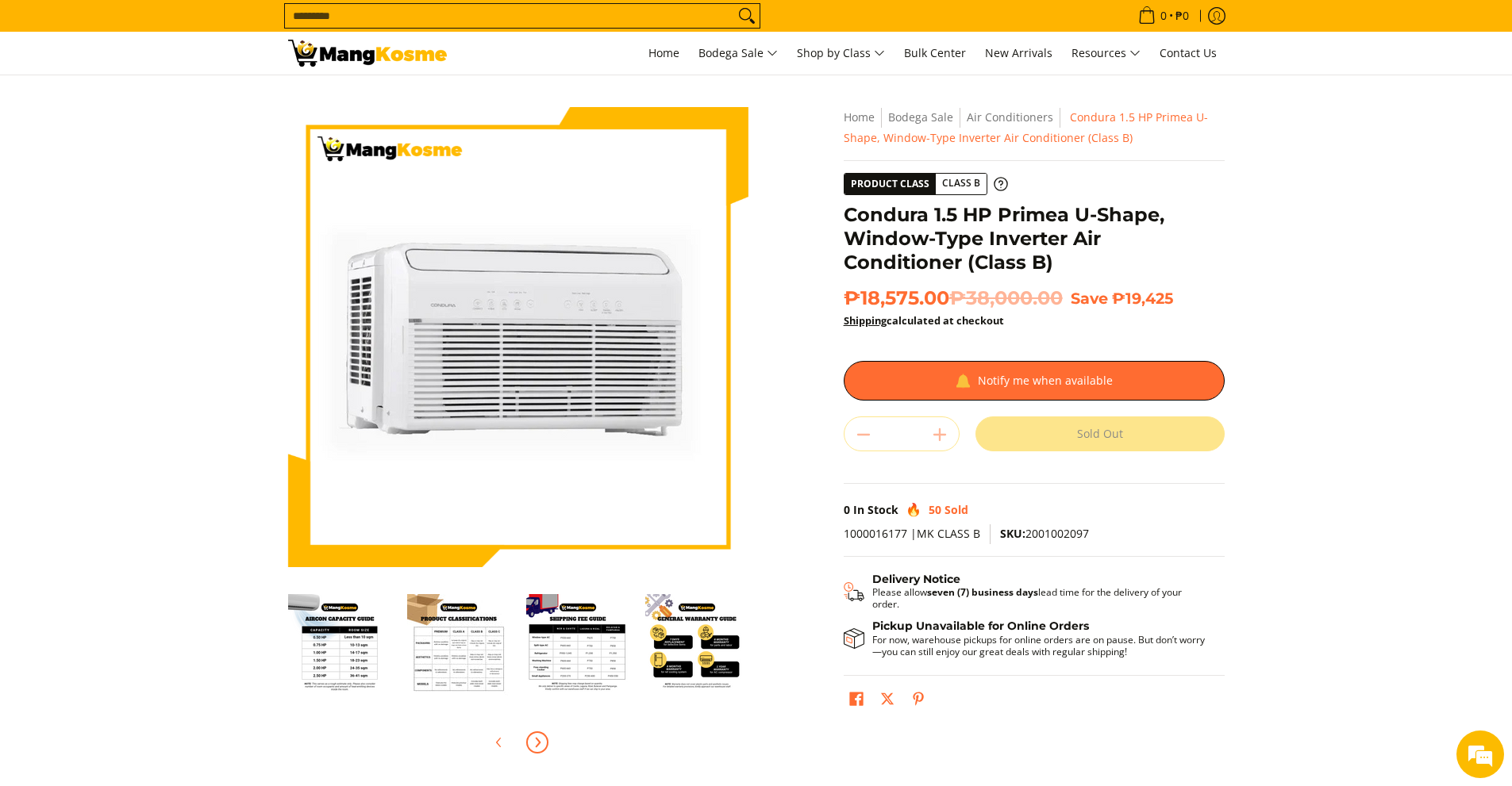
click at [372, 676] on img "Condura 1.5 HP Primea U-Shape, Window-Type Inverter Air Conditioner (Class B)-5" at bounding box center [339, 646] width 103 height 103
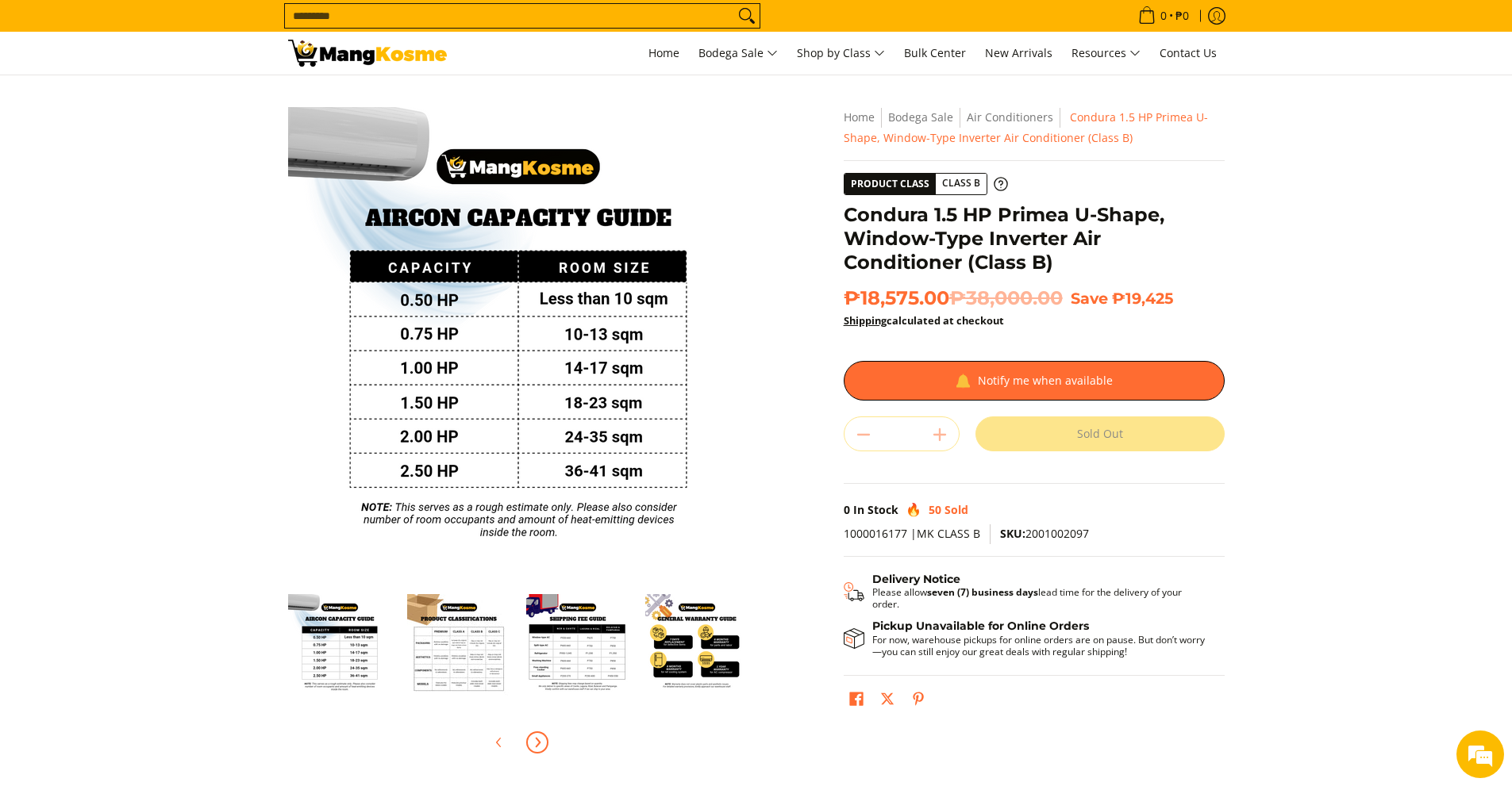
click at [436, 657] on img "Condura 1.5 HP Primea U-Shape, Window-Type Inverter Air Conditioner (Class B)-6" at bounding box center [459, 646] width 103 height 103
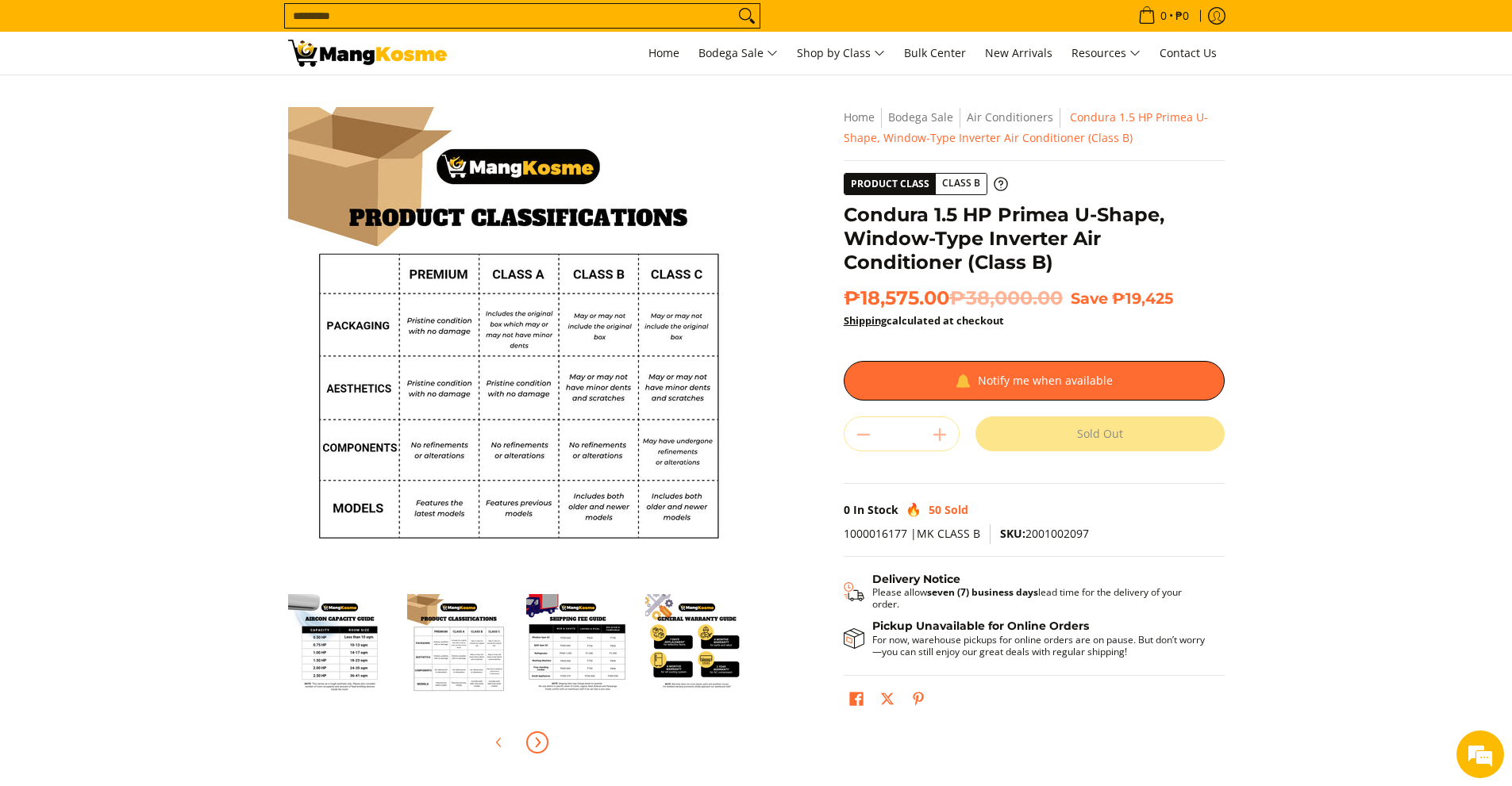
scroll to position [0, 0]
click at [596, 652] on img "Condura 1.5 HP Primea U-Shape, Window-Type Inverter Air Conditioner (Class B)-7" at bounding box center [578, 646] width 103 height 103
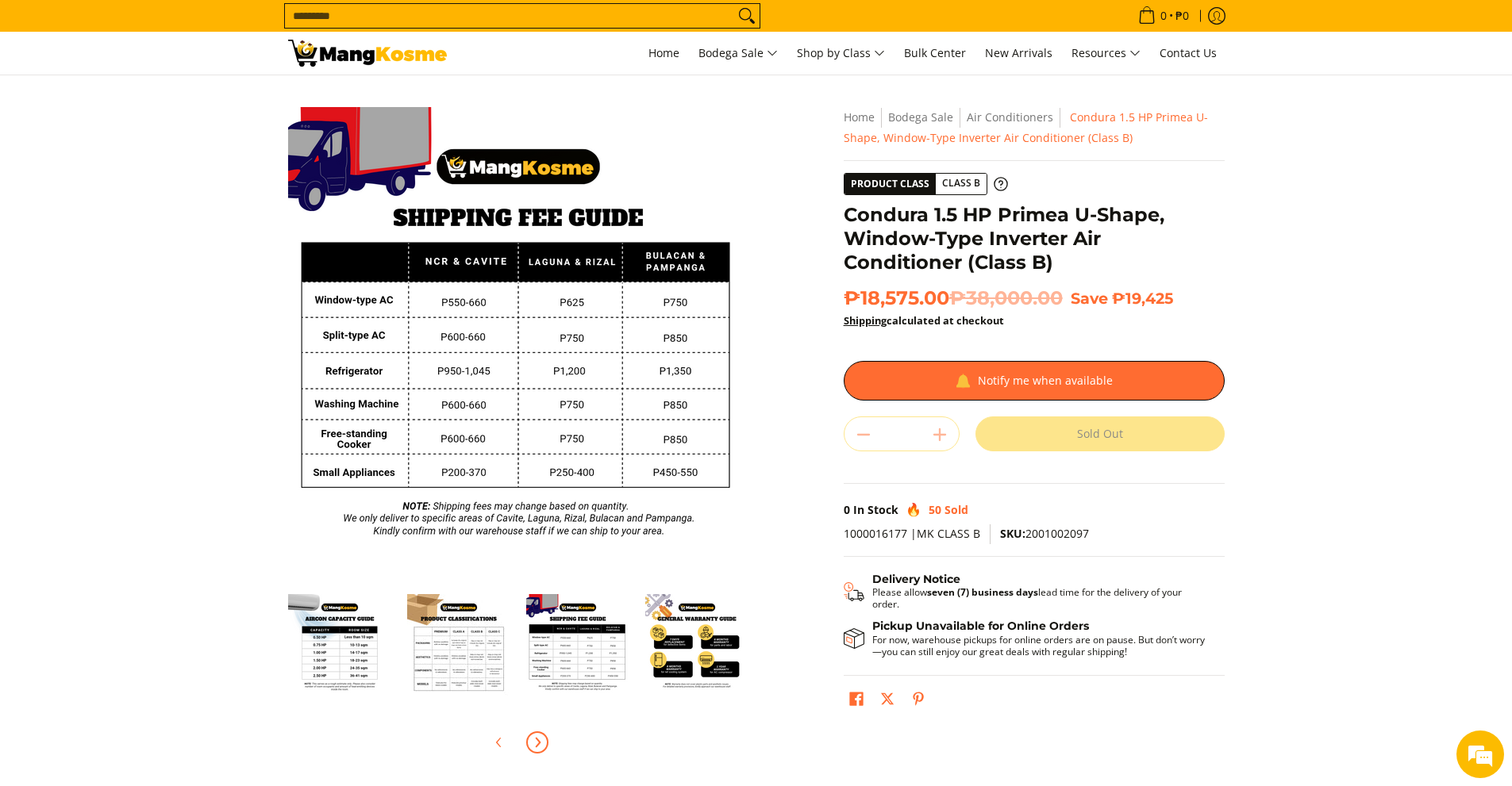
click at [477, 630] on img "Condura 1.5 HP Primea U-Shape, Window-Type Inverter Air Conditioner (Class B)-6" at bounding box center [459, 646] width 103 height 103
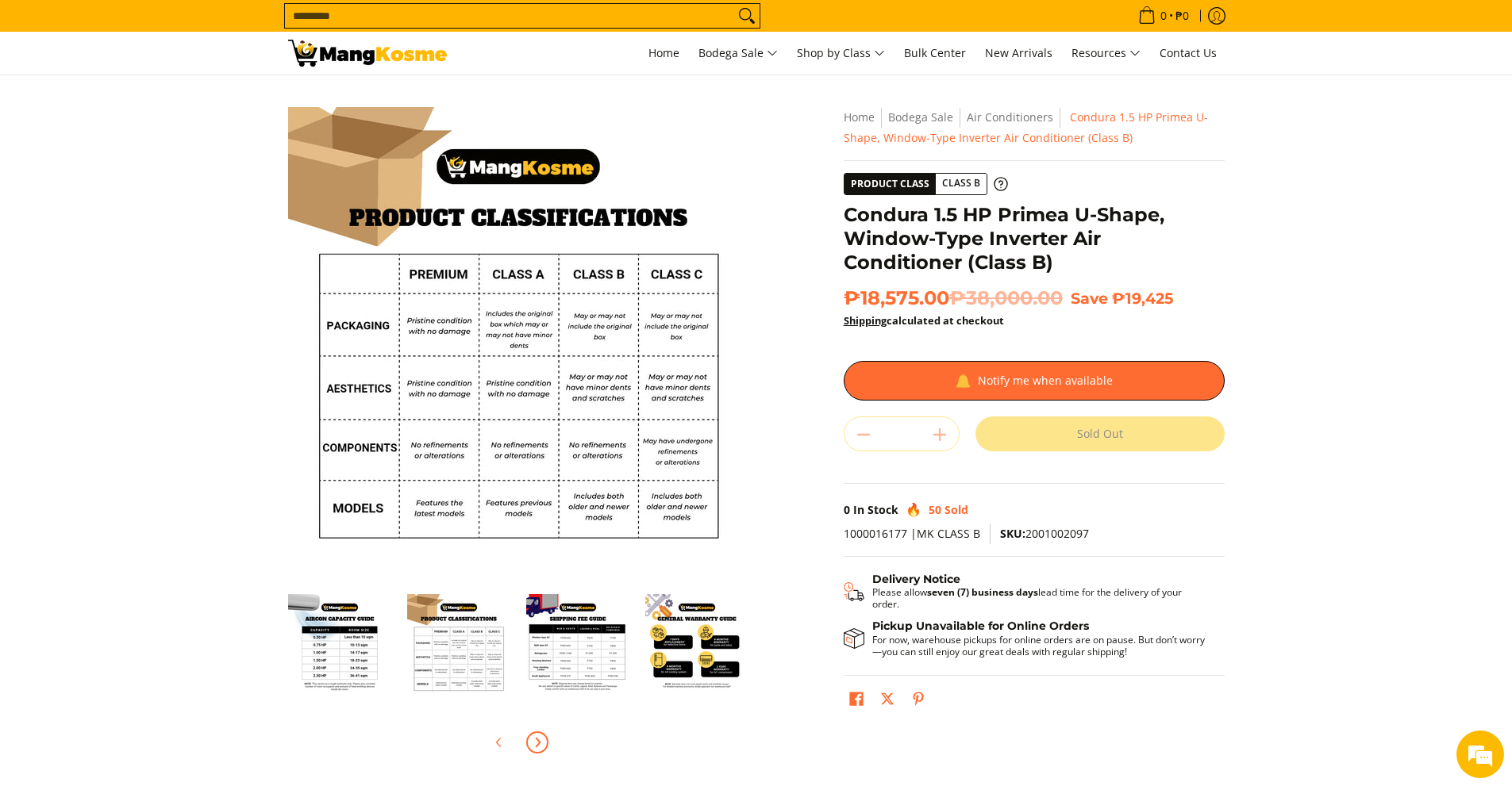
click at [742, 651] on img "general-warranty-guide-infographic-mang-kosme" at bounding box center [697, 646] width 103 height 103
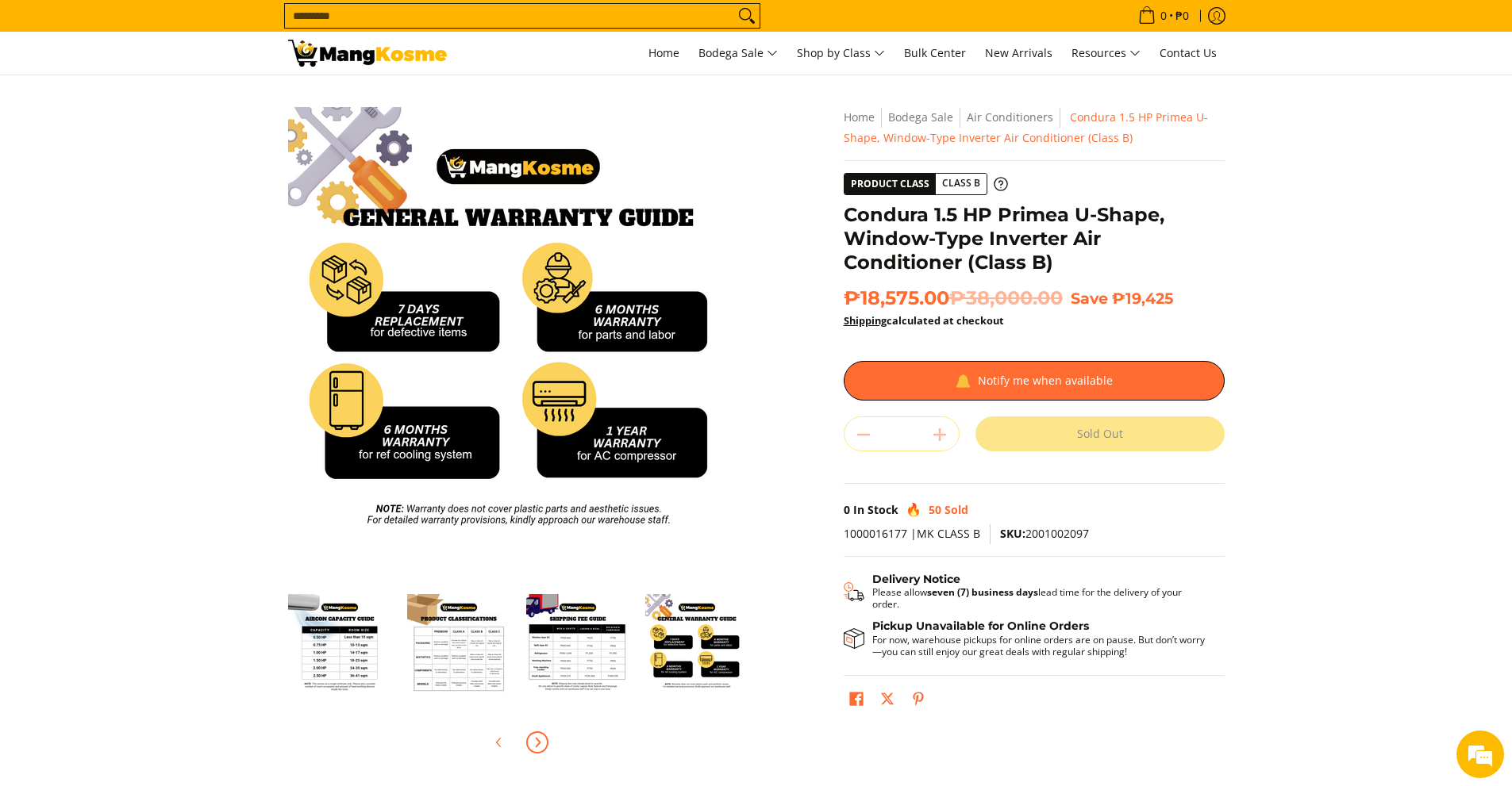
click at [541, 739] on icon "Next" at bounding box center [537, 742] width 12 height 12
